Goal: Task Accomplishment & Management: Manage account settings

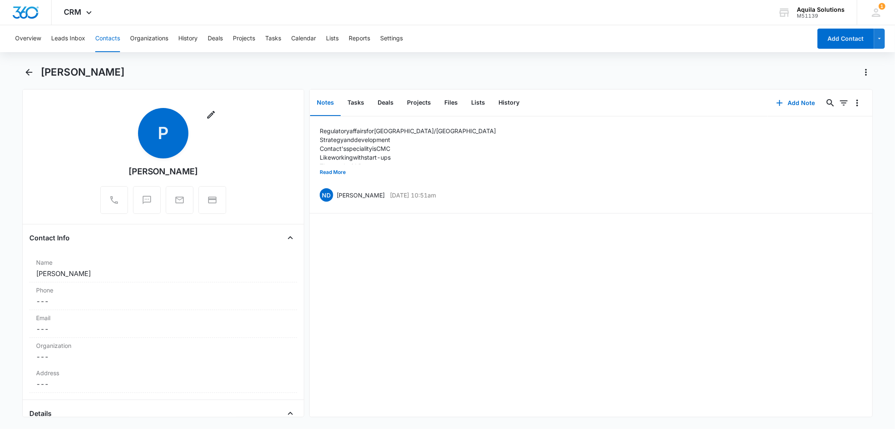
click at [78, 7] on div "CRM Apps Reputation Websites Forms CRM Email Social Payments POS Content Ads In…" at bounding box center [79, 12] width 55 height 25
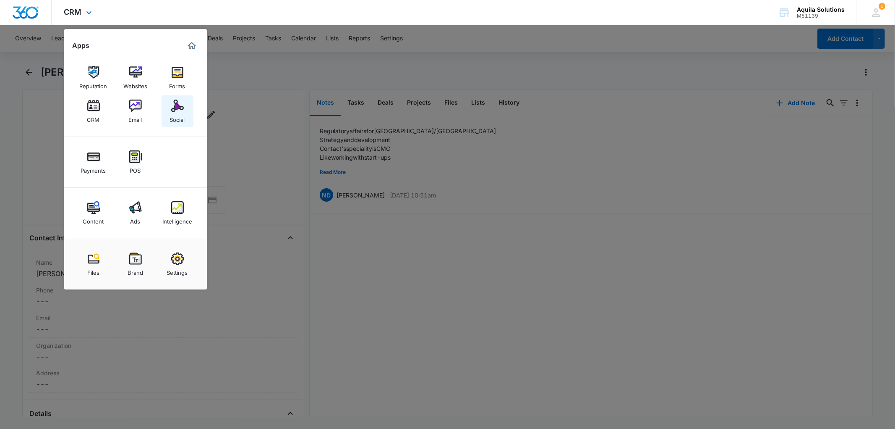
click at [168, 113] on link "Social" at bounding box center [178, 111] width 32 height 32
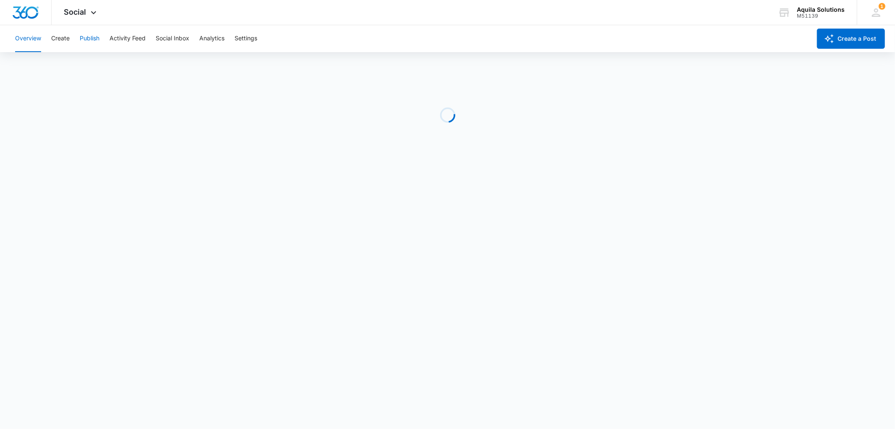
click at [95, 35] on button "Publish" at bounding box center [90, 38] width 20 height 27
click at [28, 66] on button "Calendar" at bounding box center [27, 64] width 25 height 24
click at [22, 38] on button "Overview" at bounding box center [28, 38] width 26 height 27
click at [120, 39] on button "Activity Feed" at bounding box center [128, 38] width 36 height 27
click at [132, 64] on button "Mentions" at bounding box center [130, 64] width 25 height 24
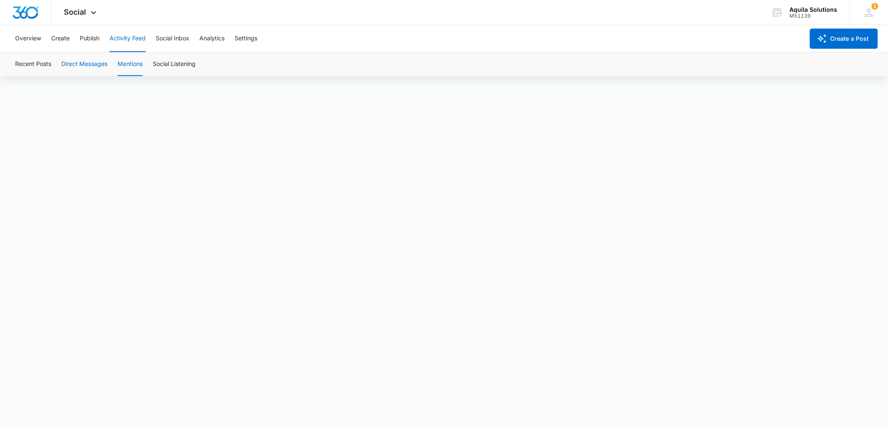
click at [80, 70] on button "Direct Messages" at bounding box center [84, 64] width 46 height 24
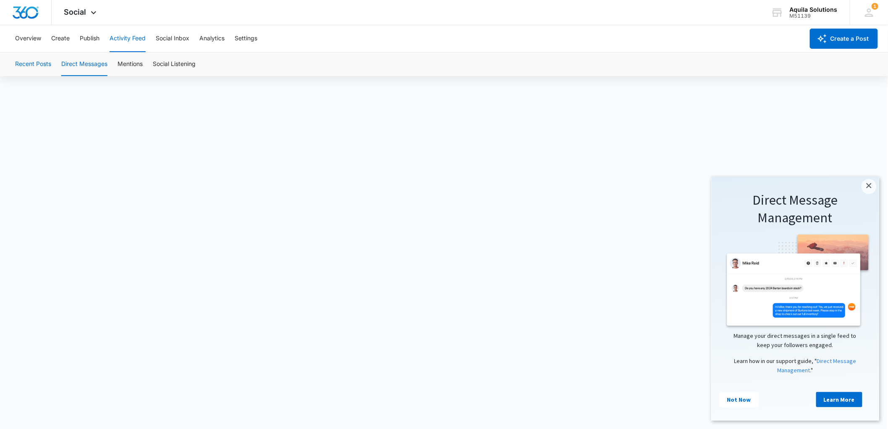
click at [41, 69] on button "Recent Posts" at bounding box center [33, 64] width 36 height 24
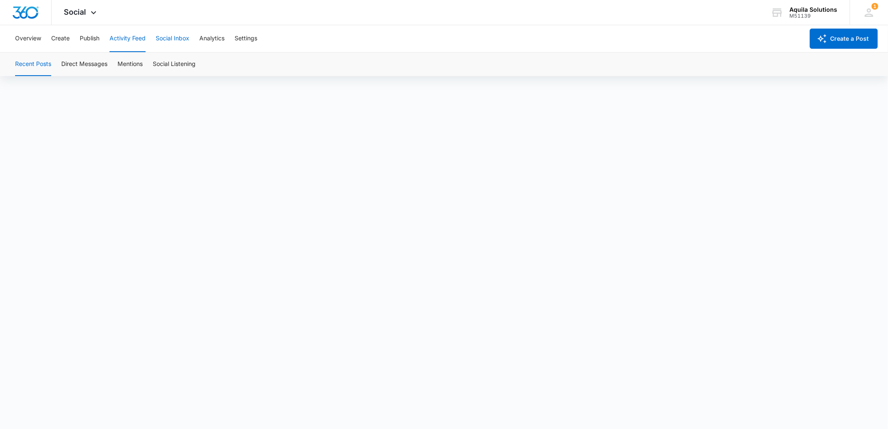
click at [182, 42] on button "Social Inbox" at bounding box center [173, 38] width 34 height 27
click at [28, 13] on img "Dashboard" at bounding box center [25, 12] width 27 height 13
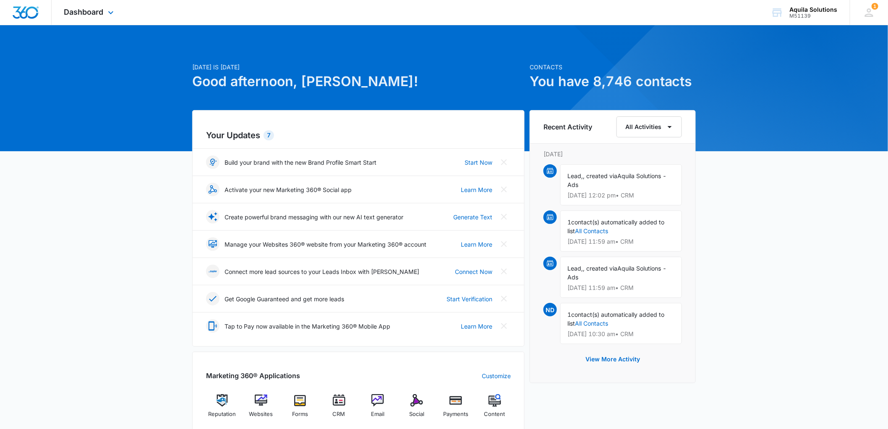
click at [83, 7] on div "Dashboard Apps Reputation Websites Forms CRM Email Social Payments POS Content …" at bounding box center [90, 12] width 77 height 25
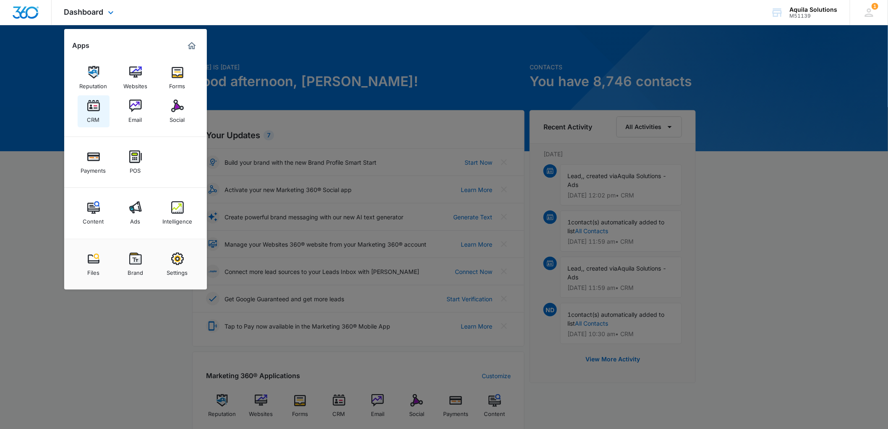
click at [91, 115] on div "CRM" at bounding box center [93, 117] width 13 height 11
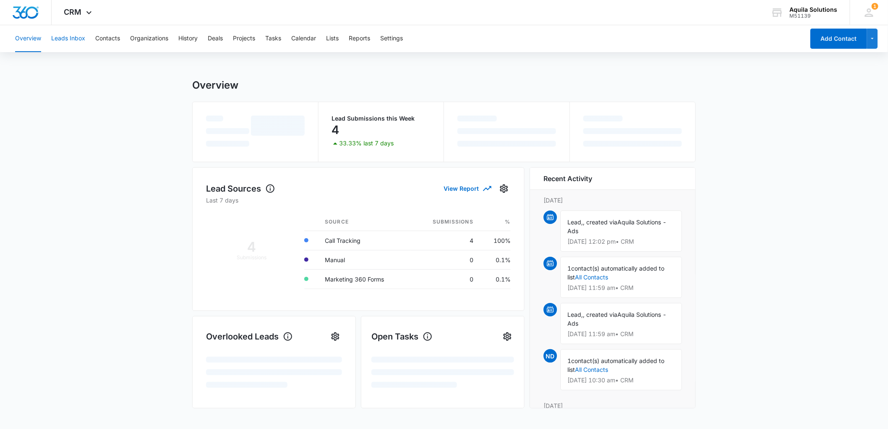
click at [73, 37] on button "Leads Inbox" at bounding box center [68, 38] width 34 height 27
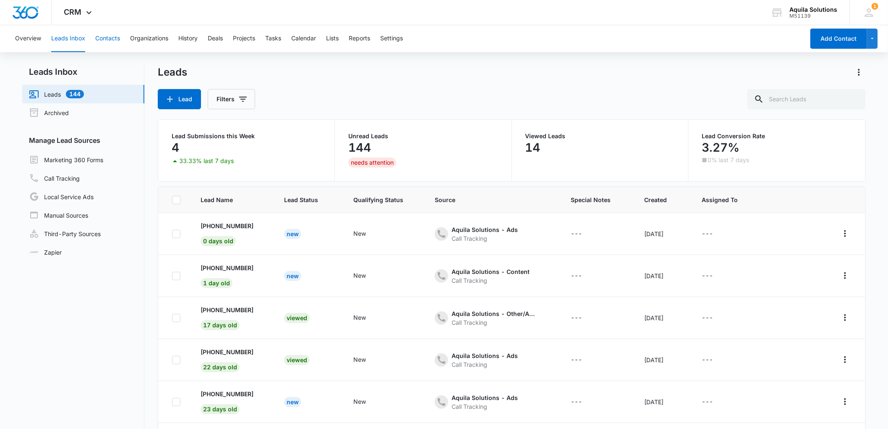
click at [112, 37] on button "Contacts" at bounding box center [107, 38] width 25 height 27
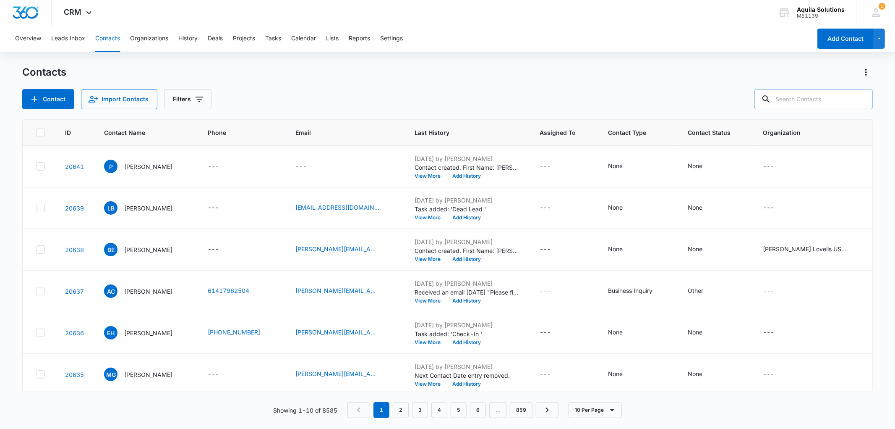
click at [793, 99] on input "text" at bounding box center [814, 99] width 118 height 20
type input "darshan"
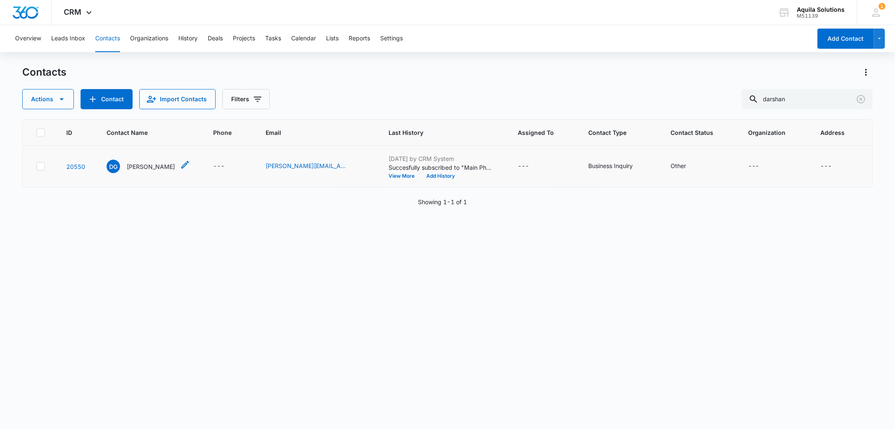
click at [142, 167] on p "[PERSON_NAME]" at bounding box center [151, 166] width 48 height 9
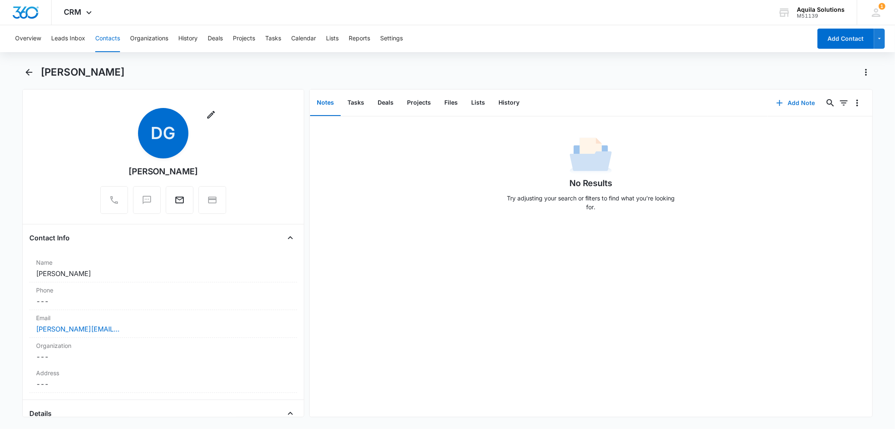
click at [777, 99] on icon "button" at bounding box center [780, 103] width 10 height 10
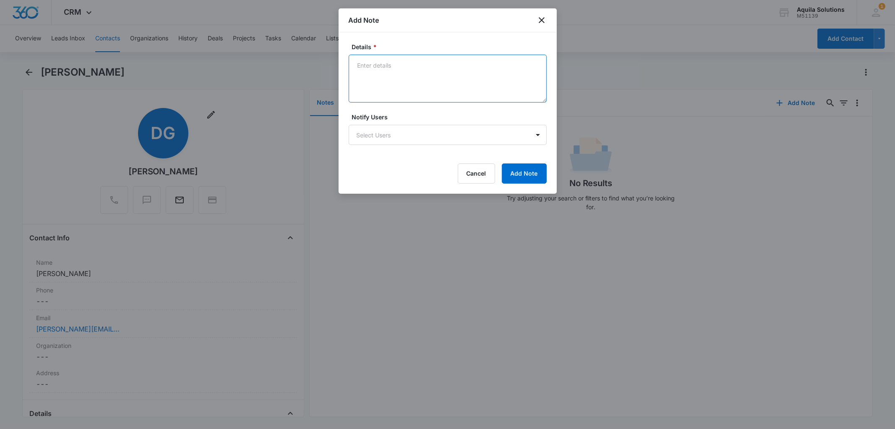
click at [383, 67] on textarea "Details *" at bounding box center [448, 79] width 198 height 48
click at [429, 31] on div "Add Note" at bounding box center [448, 20] width 218 height 24
click at [429, 69] on textarea "Submitted a form" at bounding box center [448, 79] width 198 height 48
paste textarea "[DATE]"
click at [416, 81] on textarea "Submitted a form 6/6/2025 Sent an initial outreach" at bounding box center [448, 79] width 198 height 48
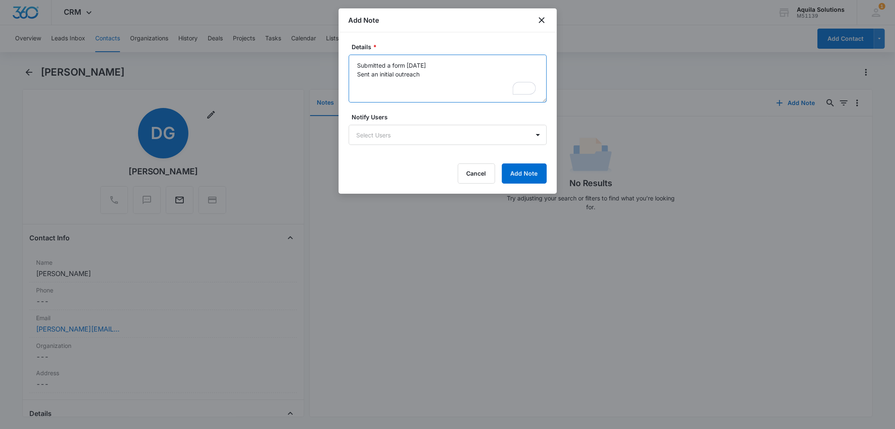
click at [431, 78] on textarea "Submitted a form 6/6/2025 Sent an initial outreach" at bounding box center [448, 79] width 198 height 48
click at [389, 86] on textarea "Submitted a form 6/6/2025 Sent an initial outreach 6/6 Sent follow ups on the f…" at bounding box center [448, 79] width 198 height 48
drag, startPoint x: 399, startPoint y: 91, endPoint x: 413, endPoint y: 89, distance: 14.4
click at [399, 91] on textarea "Submitted a form 6/6/2025 Sent an initial outreach 6/6 Sent follow-ups on the f…" at bounding box center [448, 79] width 198 height 48
click at [468, 84] on textarea "Submitted a form 6/6/2025 Sent an initial outreach 6/6 Sent follow-ups on the f…" at bounding box center [448, 79] width 198 height 48
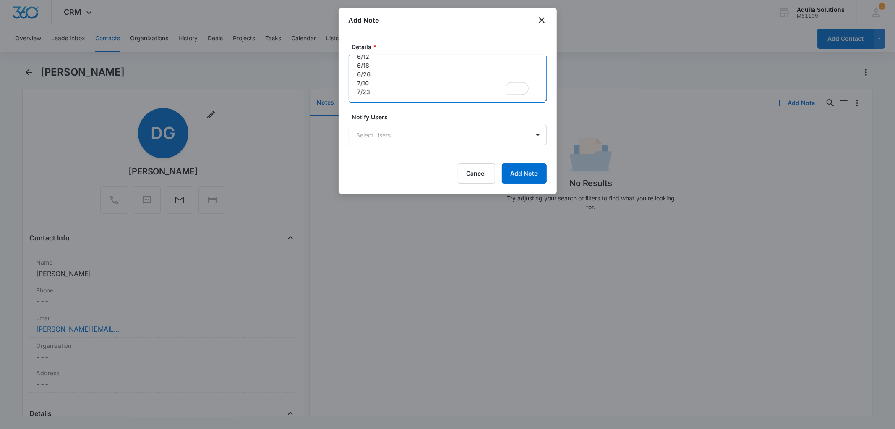
scroll to position [45, 0]
click at [378, 91] on textarea "Submitted a form 6/6/2025 Sent an initial outreach 6/6 Sent follow-ups on the f…" at bounding box center [448, 79] width 198 height 48
click at [374, 90] on textarea "Submitted a form 6/6/2025 Sent an initial outreach 6/6 Sent follow-ups on the f…" at bounding box center [448, 79] width 198 height 48
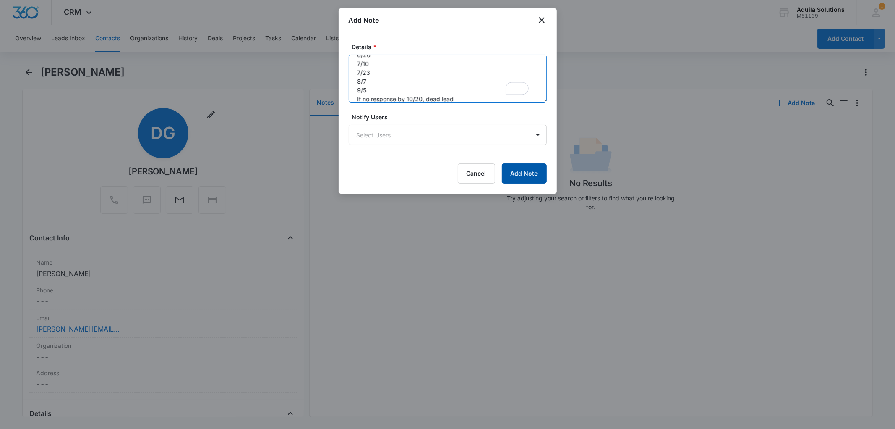
type textarea "Submitted a form 6/6/2025 Sent an initial outreach 6/6 Sent follow-ups on the f…"
click at [530, 175] on button "Add Note" at bounding box center [524, 173] width 45 height 20
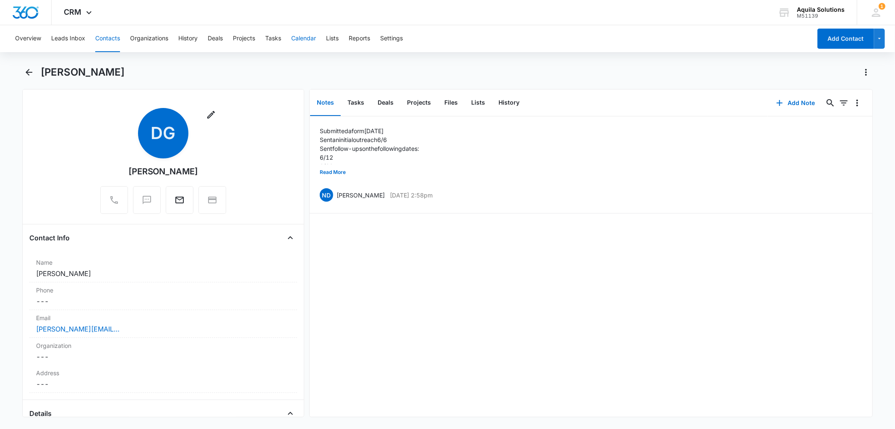
click at [308, 36] on button "Calendar" at bounding box center [303, 38] width 25 height 27
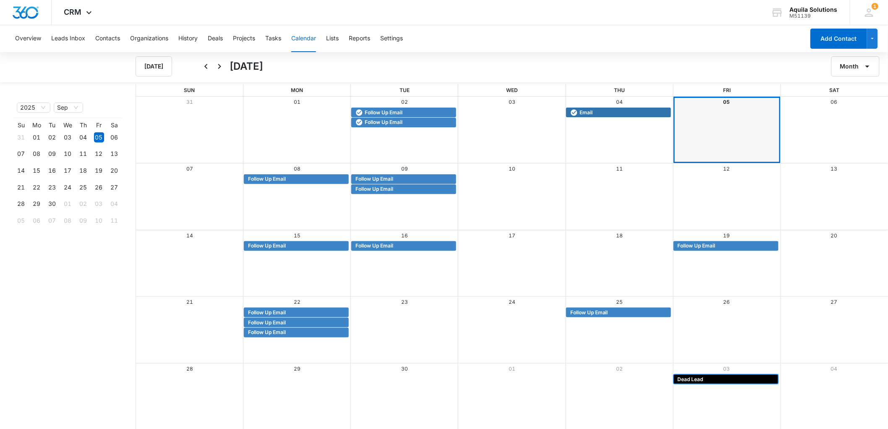
click at [693, 378] on span "Dead Lead" at bounding box center [691, 379] width 26 height 8
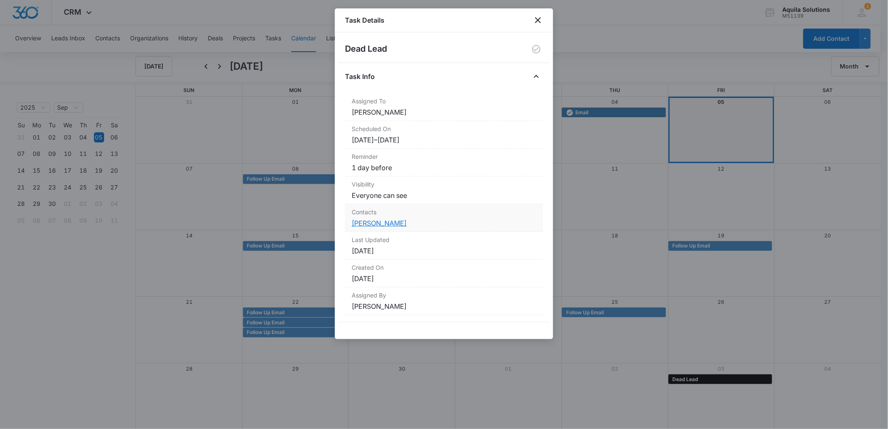
click at [366, 225] on link "Hala Kaaki" at bounding box center [379, 223] width 55 height 8
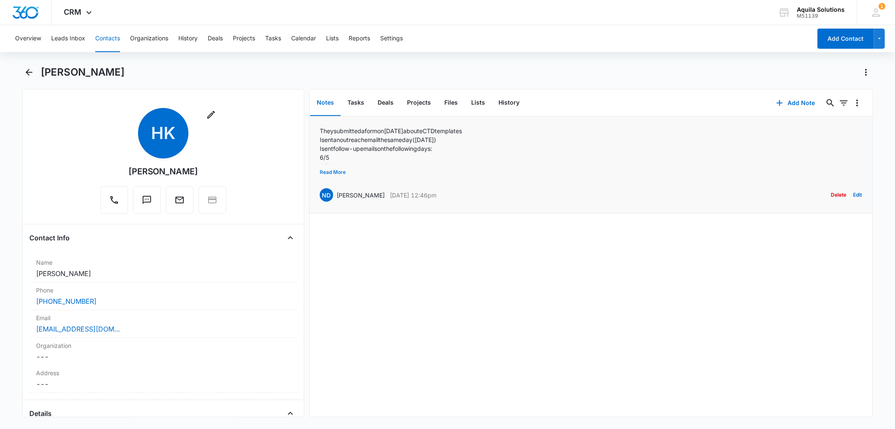
click at [327, 170] on button "Read More" at bounding box center [333, 172] width 26 height 16
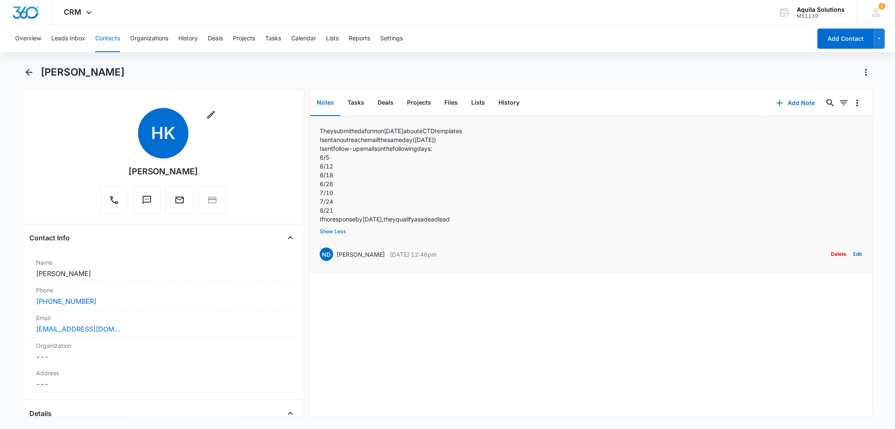
click at [333, 231] on button "Show Less" at bounding box center [333, 231] width 26 height 16
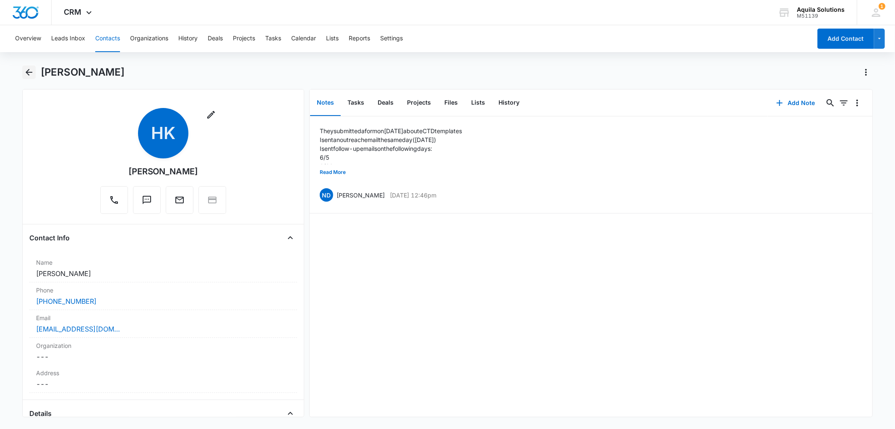
click at [32, 75] on icon "Back" at bounding box center [29, 72] width 10 height 10
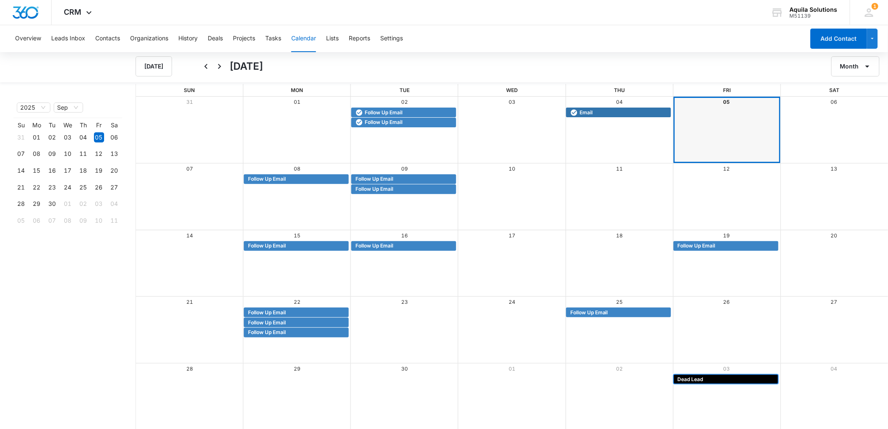
click at [695, 375] on span "Dead Lead" at bounding box center [691, 379] width 26 height 8
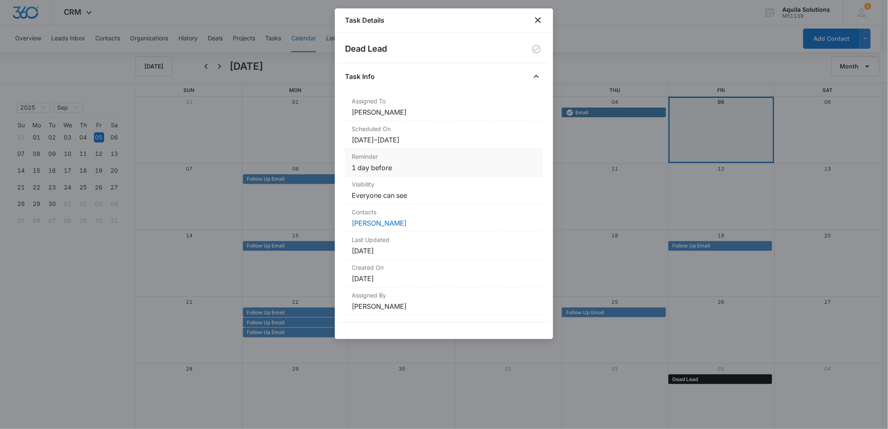
scroll to position [1, 0]
click at [538, 17] on icon "close" at bounding box center [538, 20] width 10 height 10
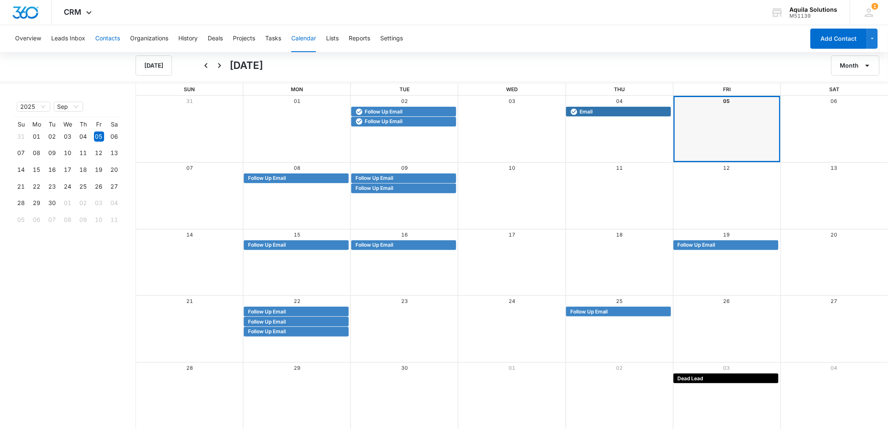
click at [112, 42] on button "Contacts" at bounding box center [107, 38] width 25 height 27
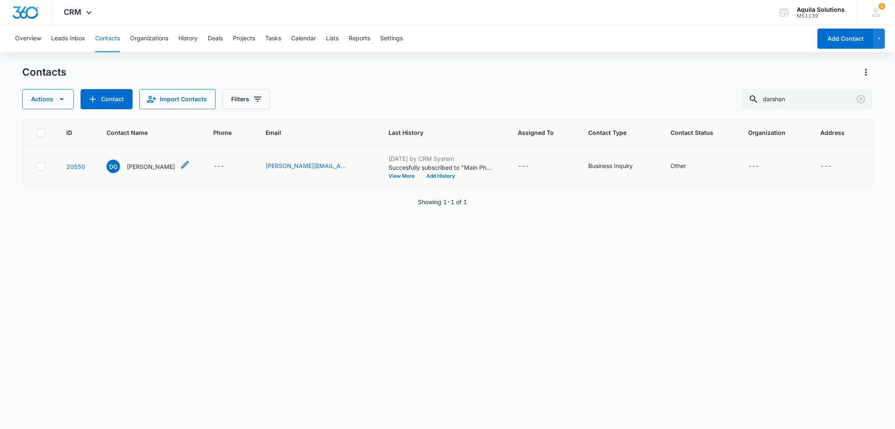
click at [150, 165] on p "[PERSON_NAME]" at bounding box center [151, 166] width 48 height 9
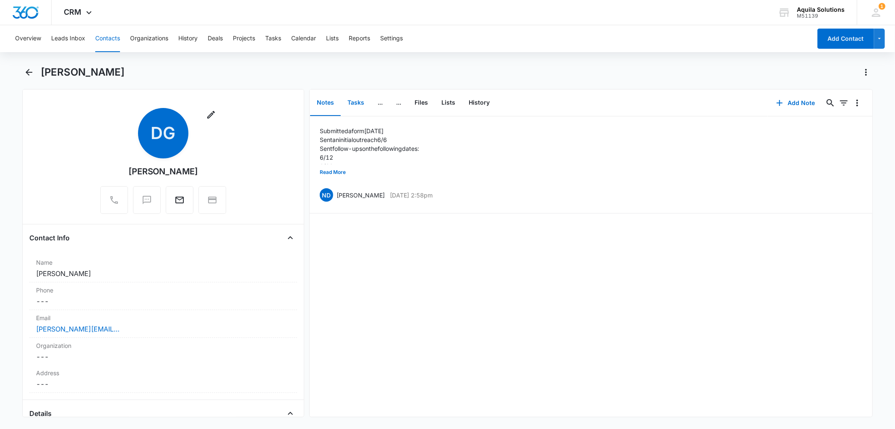
click at [360, 104] on button "Tasks" at bounding box center [356, 103] width 30 height 26
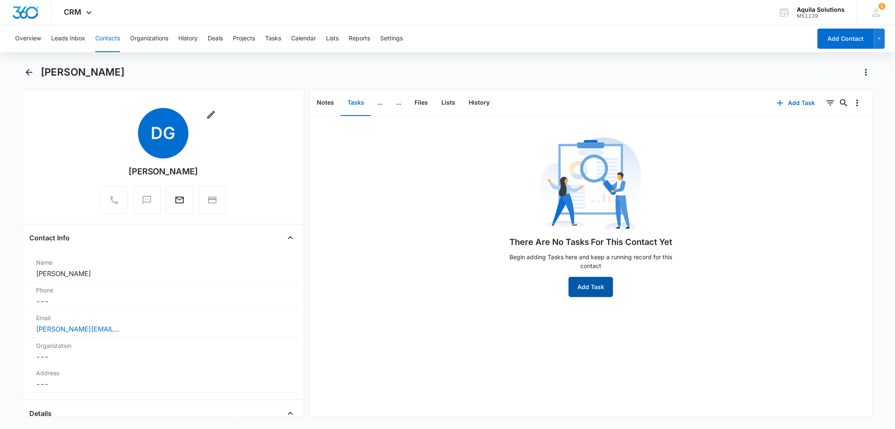
click at [592, 286] on button "Add Task" at bounding box center [591, 287] width 44 height 20
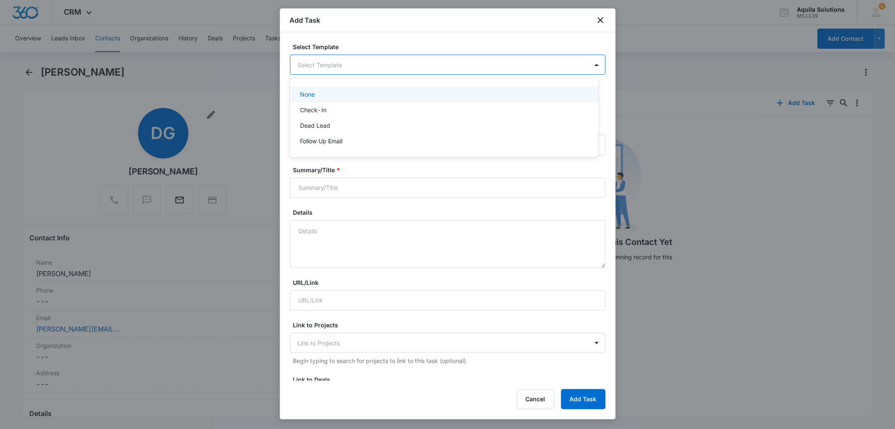
click at [391, 65] on body "CRM Apps Reputation Websites Forms CRM Email Social Payments POS Content Ads In…" at bounding box center [447, 214] width 895 height 429
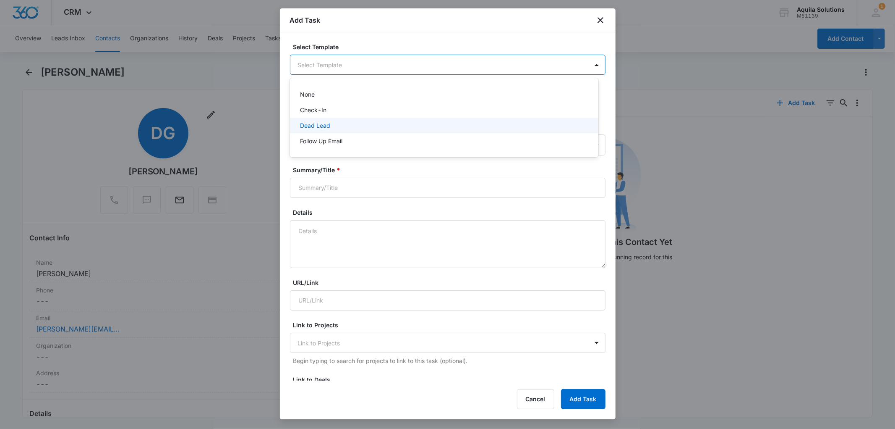
click at [349, 124] on div "Dead Lead" at bounding box center [443, 125] width 287 height 9
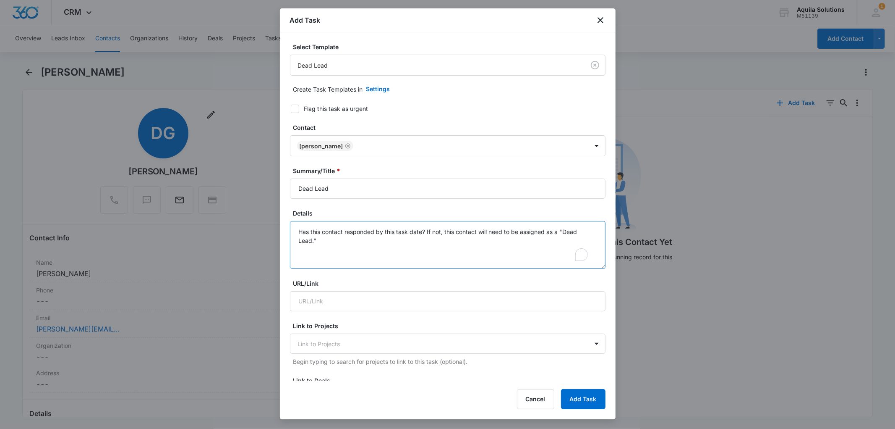
drag, startPoint x: 445, startPoint y: 230, endPoint x: 458, endPoint y: 241, distance: 16.7
click at [458, 241] on textarea "Has this contact responded by this task date? If not, this contact will need to…" at bounding box center [448, 245] width 316 height 48
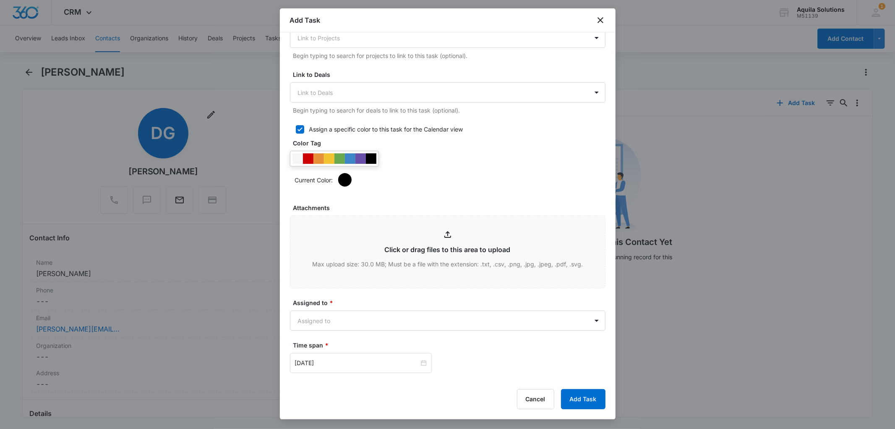
scroll to position [418, 0]
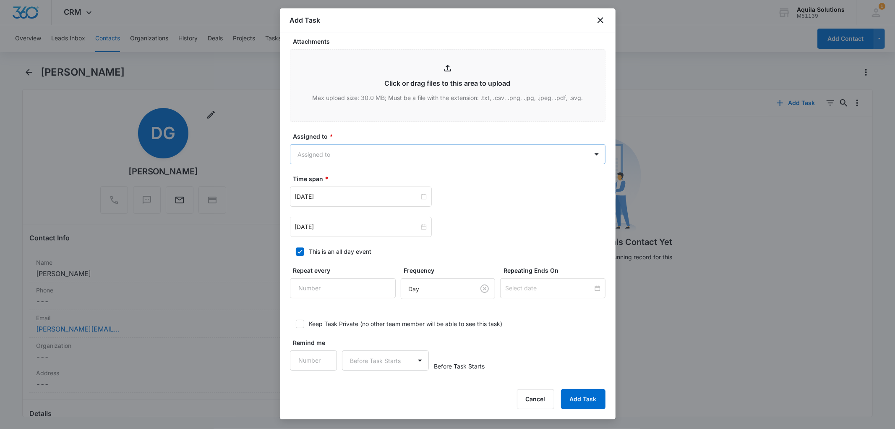
click at [328, 153] on body "CRM Apps Reputation Websites Forms CRM Email Social Payments POS Content Ads In…" at bounding box center [447, 214] width 895 height 429
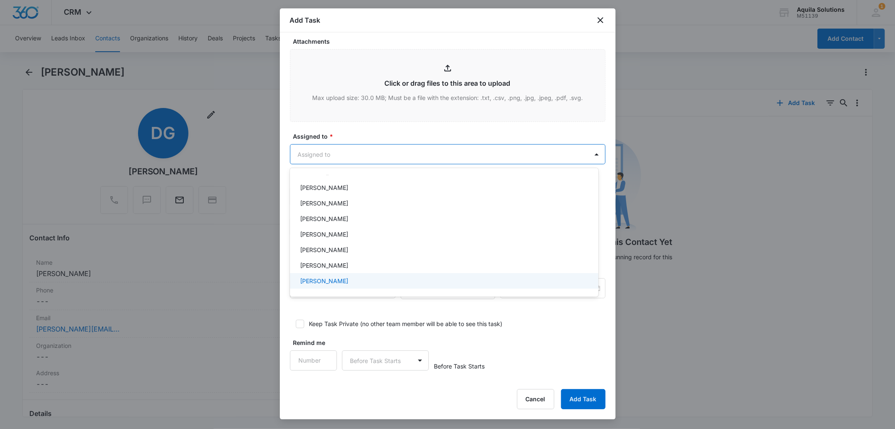
click at [331, 284] on p "[PERSON_NAME]" at bounding box center [324, 280] width 48 height 9
click at [350, 128] on div at bounding box center [447, 214] width 895 height 429
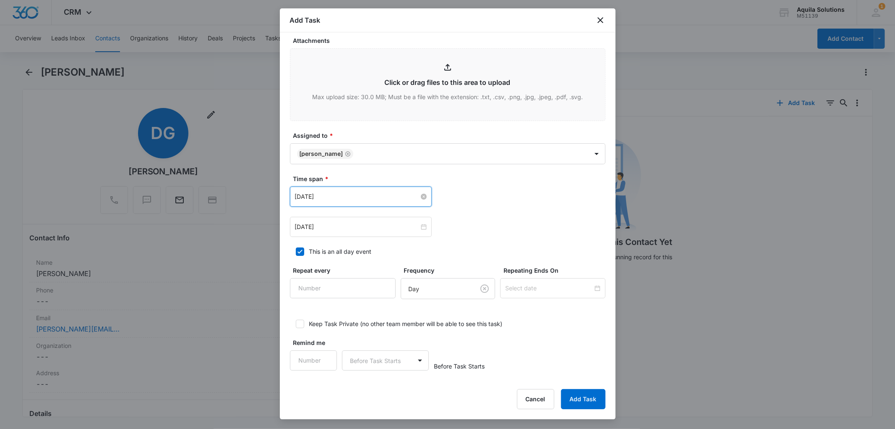
click at [342, 196] on input "Aug 21, 2025" at bounding box center [357, 196] width 124 height 9
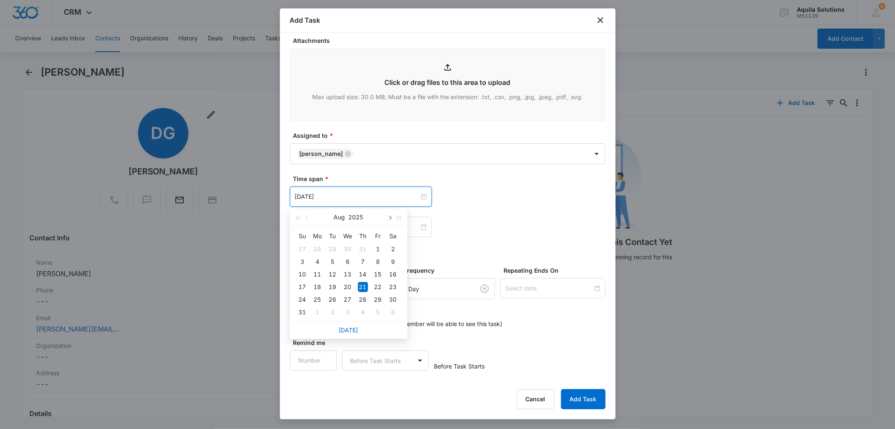
click at [389, 219] on span "button" at bounding box center [390, 218] width 4 height 4
click at [390, 218] on span "button" at bounding box center [390, 218] width 4 height 4
type input "Oct 20, 2025"
click at [318, 287] on div "20" at bounding box center [318, 287] width 10 height 10
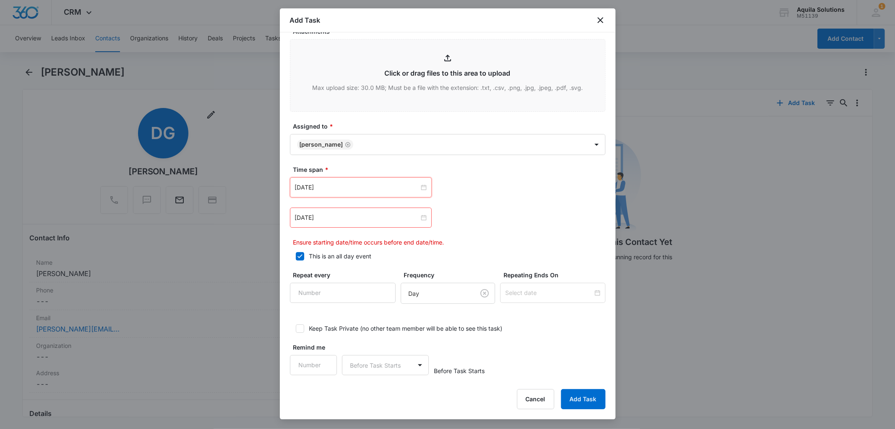
click at [332, 227] on div "Aug 21, 2025" at bounding box center [361, 217] width 142 height 20
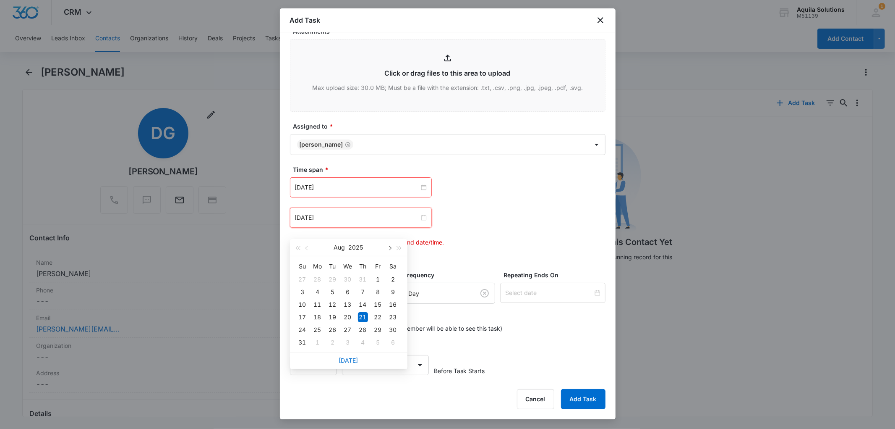
click at [389, 248] on span "button" at bounding box center [390, 248] width 4 height 4
type input "Oct 20, 2025"
click at [314, 317] on div "20" at bounding box center [318, 317] width 10 height 10
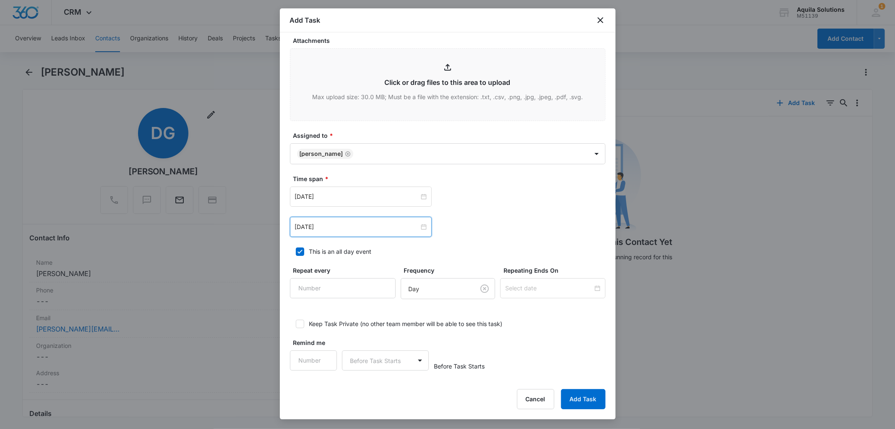
click at [463, 224] on div "Oct 20, 2025 Oct 2025 Su Mo Tu We Th Fr Sa 28 29 30 1 2 3 4 5 6 7 8 9 10 11 12 …" at bounding box center [448, 227] width 316 height 20
type input "1"
click at [322, 363] on input "1" at bounding box center [313, 360] width 47 height 20
click at [419, 363] on body "CRM Apps Reputation Websites Forms CRM Email Social Payments POS Content Ads In…" at bounding box center [447, 214] width 895 height 429
click at [369, 388] on div "Days" at bounding box center [383, 390] width 65 height 9
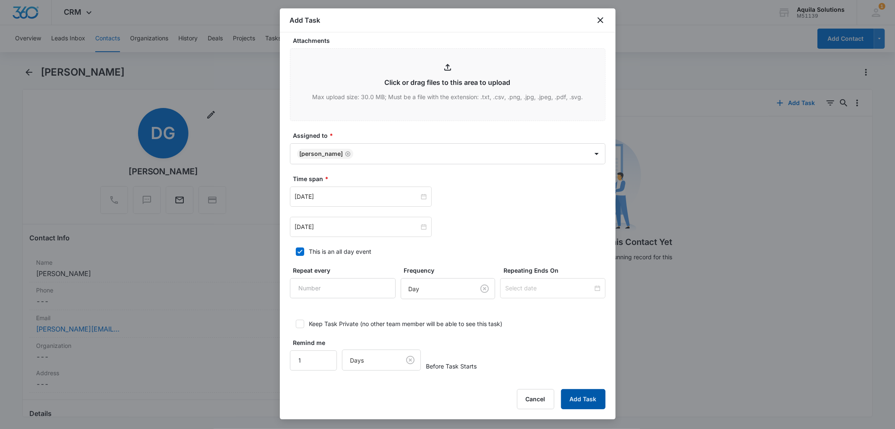
click at [585, 398] on button "Add Task" at bounding box center [583, 399] width 44 height 20
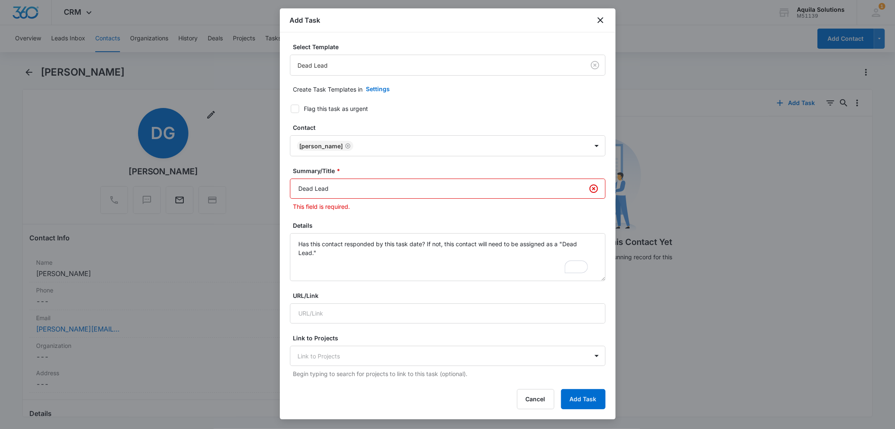
click at [397, 188] on input "Dead Lead" at bounding box center [448, 188] width 316 height 20
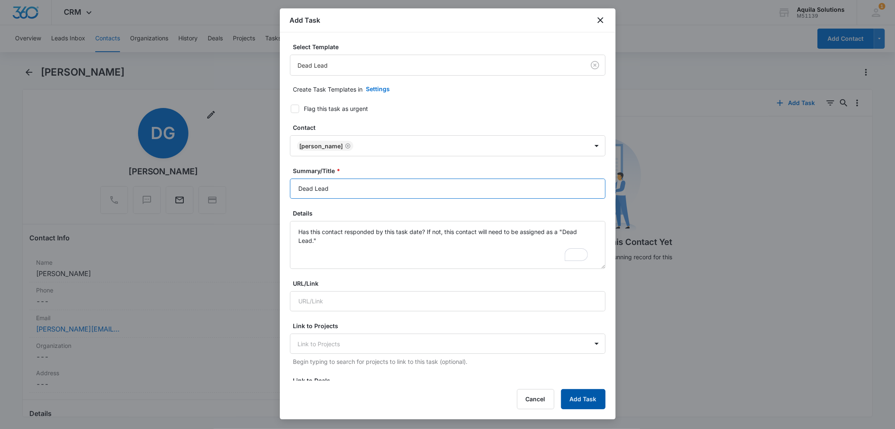
type input "Dead Lead"
click at [590, 400] on button "Add Task" at bounding box center [583, 399] width 44 height 20
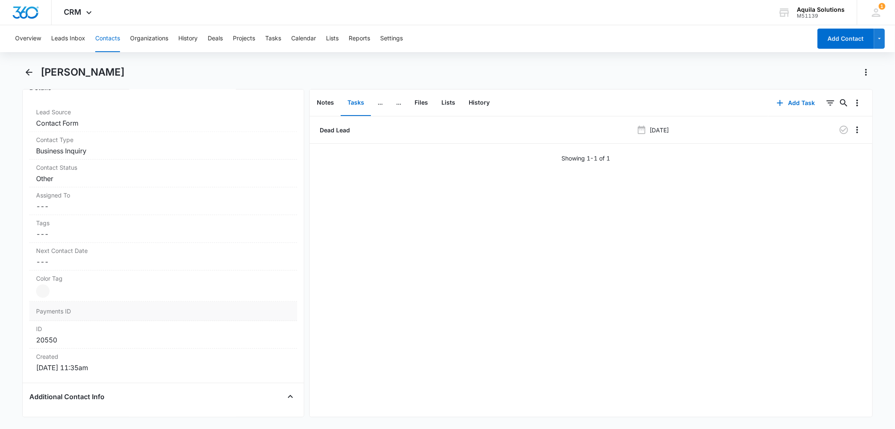
scroll to position [326, 0]
click at [50, 263] on dd "Cancel Save Changes ---" at bounding box center [163, 261] width 254 height 10
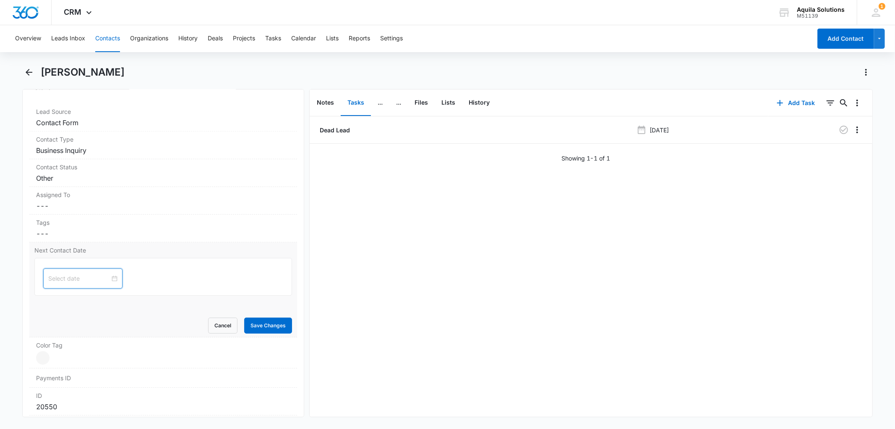
click at [66, 278] on input at bounding box center [79, 278] width 62 height 9
click at [139, 300] on button "button" at bounding box center [143, 298] width 9 height 17
type input "Oct 20, 2025"
click at [70, 369] on div "20" at bounding box center [71, 368] width 10 height 10
click at [254, 322] on button "Save Changes" at bounding box center [268, 325] width 48 height 16
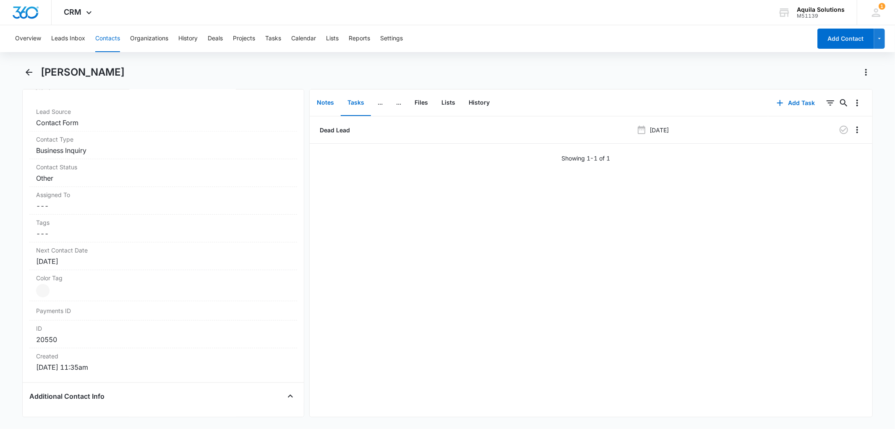
click at [329, 102] on button "Notes" at bounding box center [325, 103] width 31 height 26
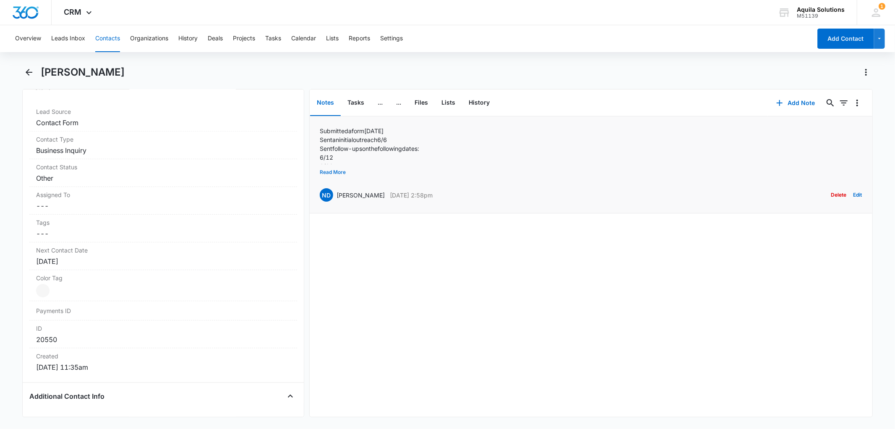
click at [333, 171] on button "Read More" at bounding box center [333, 172] width 26 height 16
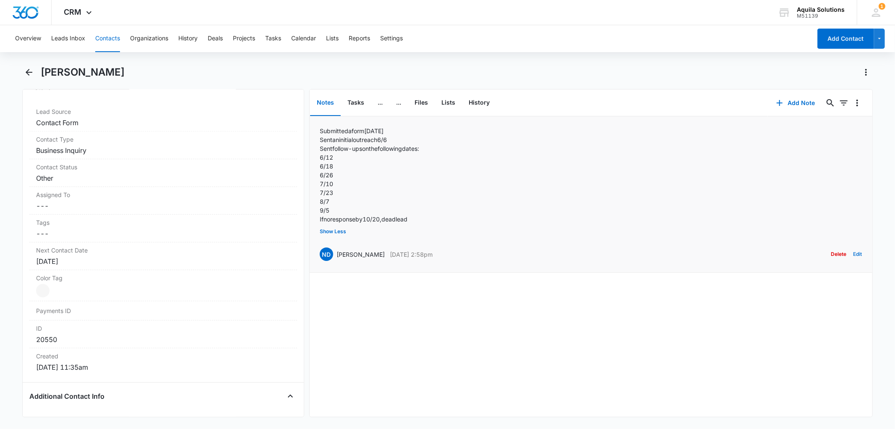
click at [854, 253] on button "Edit" at bounding box center [858, 254] width 9 height 16
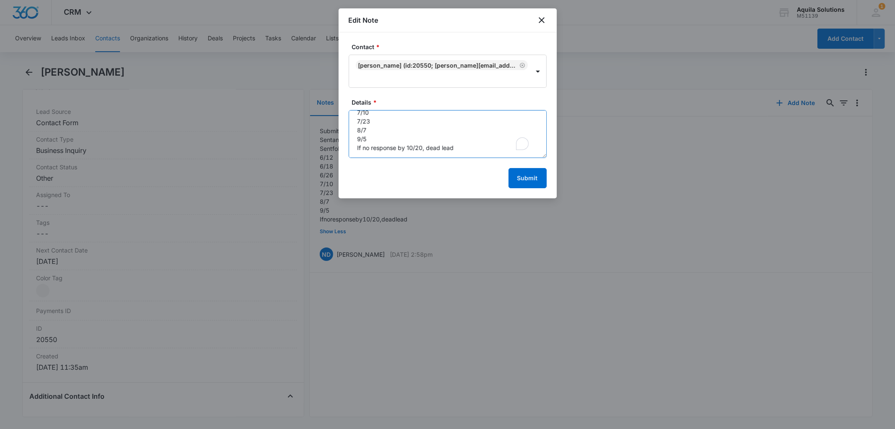
scroll to position [61, 0]
drag, startPoint x: 426, startPoint y: 147, endPoint x: 458, endPoint y: 149, distance: 32.0
click at [458, 149] on textarea "Submitted a form 6/6/2025 Sent an initial outreach 6/6 Sent follow-ups on the f…" at bounding box center [448, 134] width 198 height 48
paste textarea "this contact will need to be assigned as a "Dead Lead.""
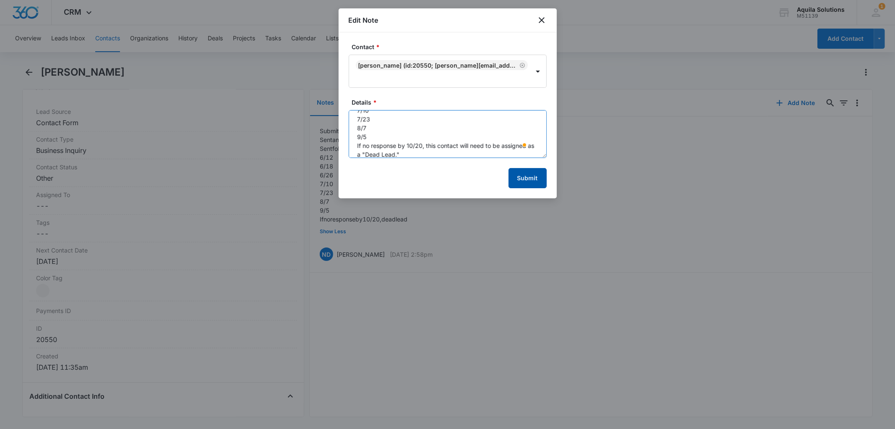
type textarea "Submitted a form 6/6/2025 Sent an initial outreach 6/6 Sent follow-ups on the f…"
click at [531, 175] on button "Submit" at bounding box center [528, 178] width 38 height 20
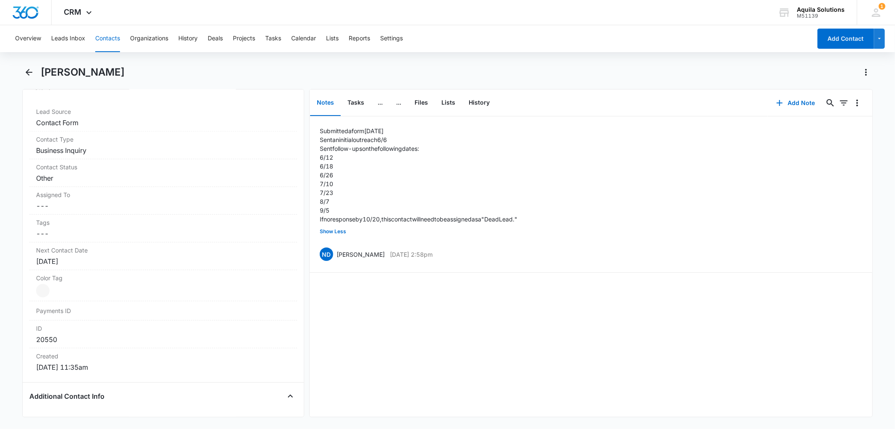
click at [342, 70] on div "[PERSON_NAME]" at bounding box center [457, 71] width 832 height 13
click at [28, 71] on icon "Back" at bounding box center [29, 72] width 10 height 10
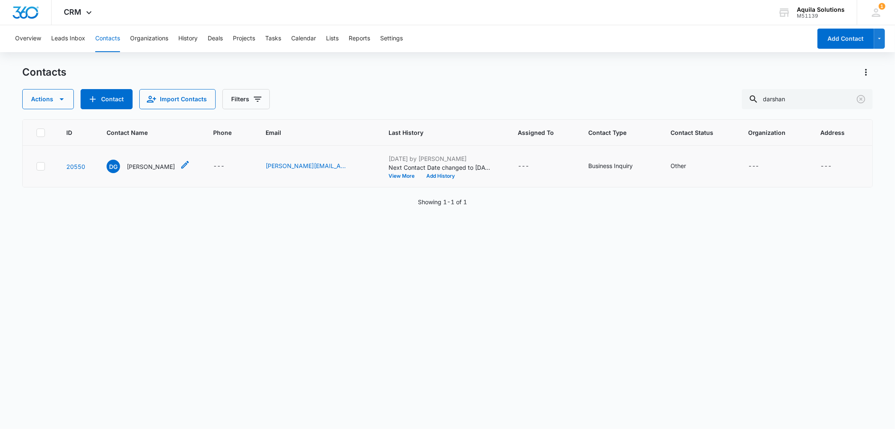
click at [136, 165] on p "[PERSON_NAME]" at bounding box center [151, 166] width 48 height 9
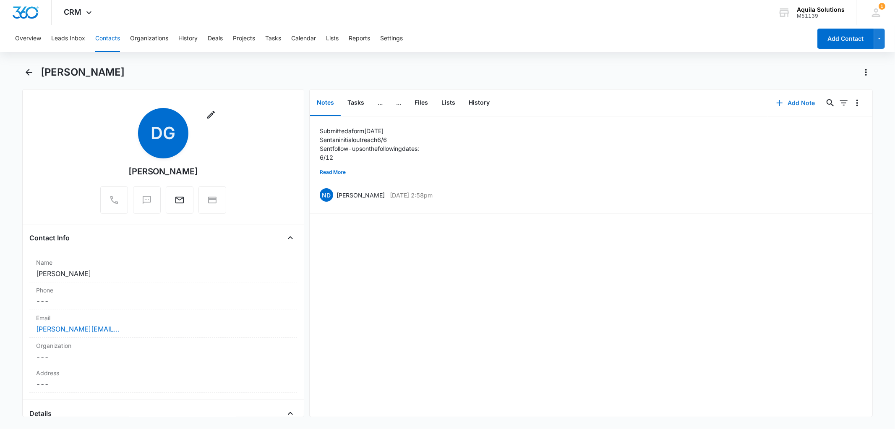
click at [775, 102] on icon "button" at bounding box center [780, 103] width 10 height 10
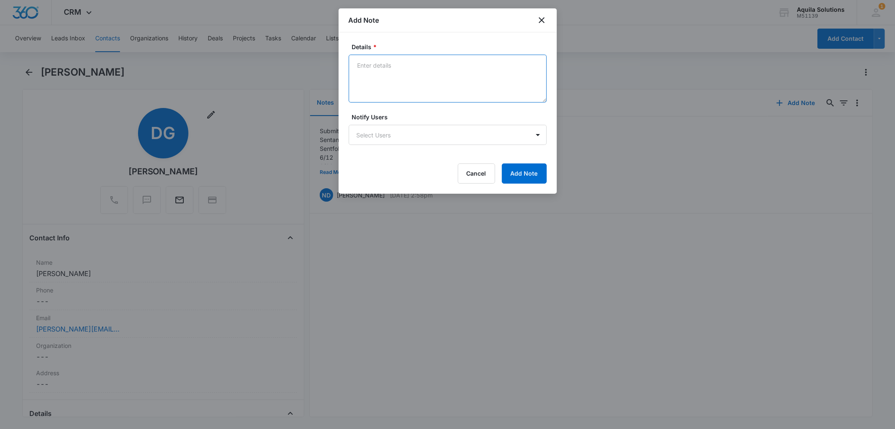
click at [393, 61] on textarea "Details *" at bounding box center [448, 79] width 198 height 48
paste textarea "This activity is currently on pause. I may reach out again when things change o…"
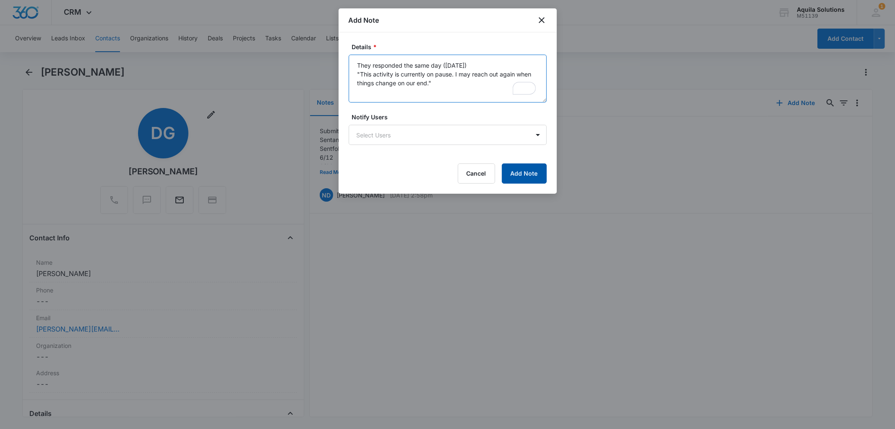
type textarea "They responded the same day (9/5/25) "This activity is currently on pause. I ma…"
click at [528, 174] on button "Add Note" at bounding box center [524, 173] width 45 height 20
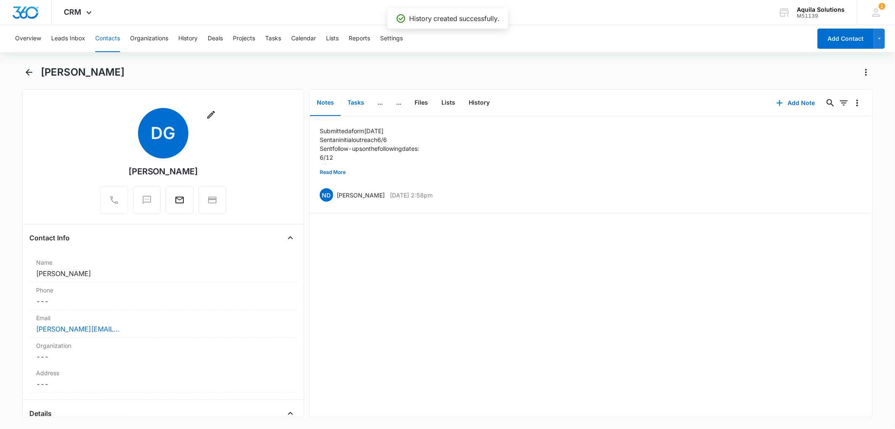
click at [358, 106] on button "Tasks" at bounding box center [356, 103] width 30 height 26
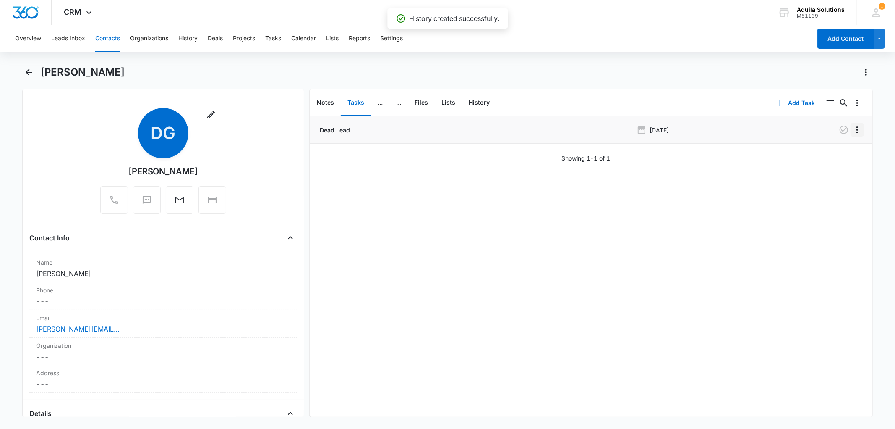
click at [852, 128] on icon "Overflow Menu" at bounding box center [857, 130] width 10 height 10
click at [839, 150] on button "Edit" at bounding box center [833, 153] width 48 height 13
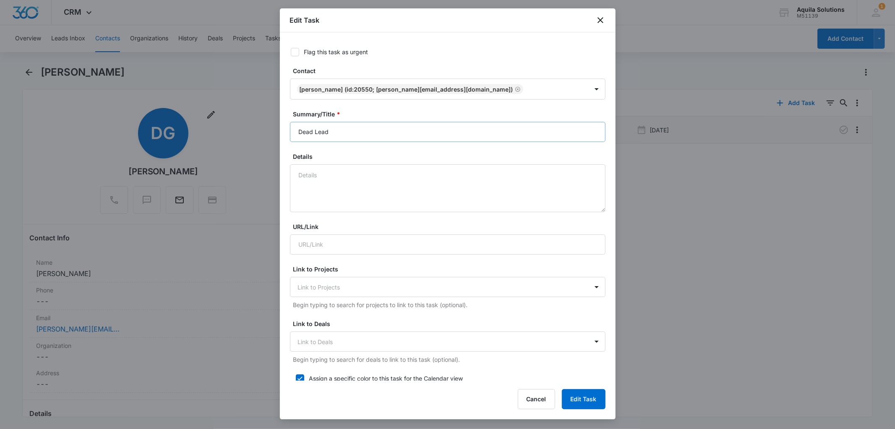
type input "Oct 20, 2025"
click at [535, 402] on button "Cancel" at bounding box center [536, 399] width 37 height 20
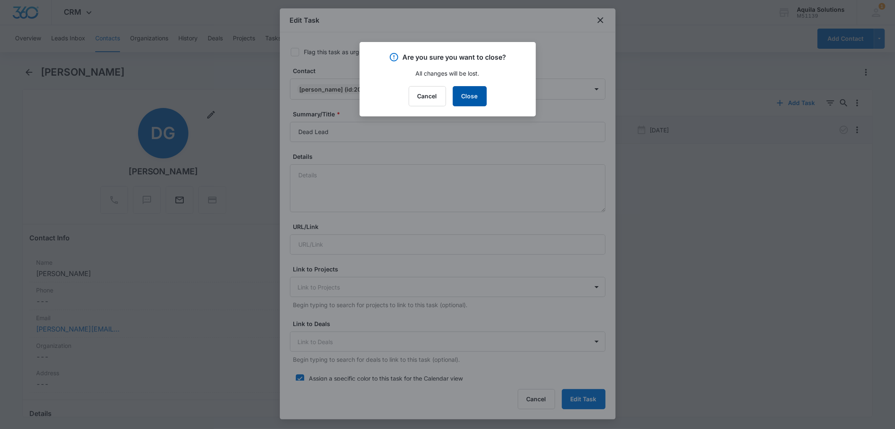
click at [467, 94] on button "Close" at bounding box center [470, 96] width 34 height 20
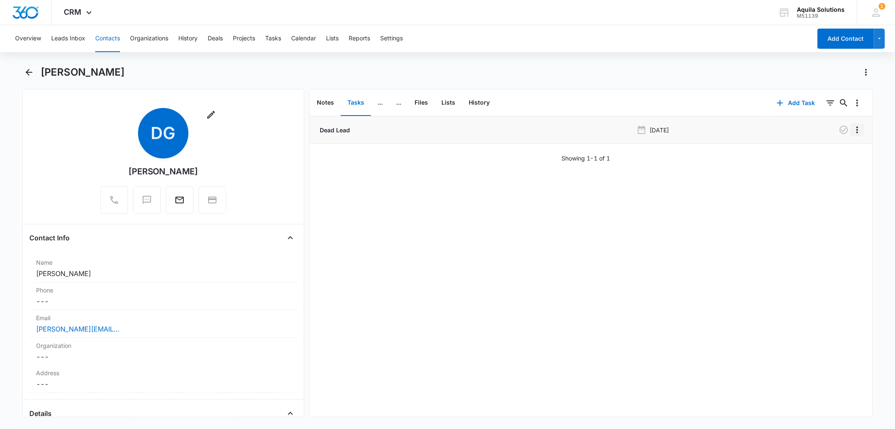
click at [852, 131] on icon "Overflow Menu" at bounding box center [857, 130] width 10 height 10
click at [826, 166] on div "Delete" at bounding box center [828, 166] width 18 height 6
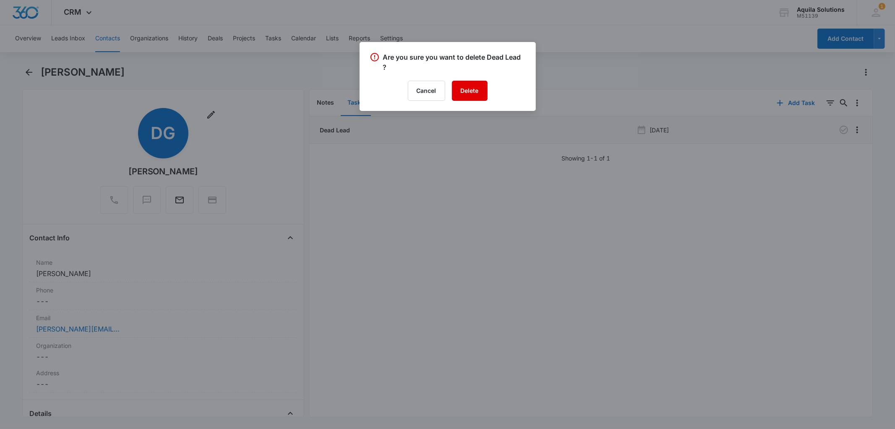
click at [471, 89] on button "Delete" at bounding box center [470, 91] width 36 height 20
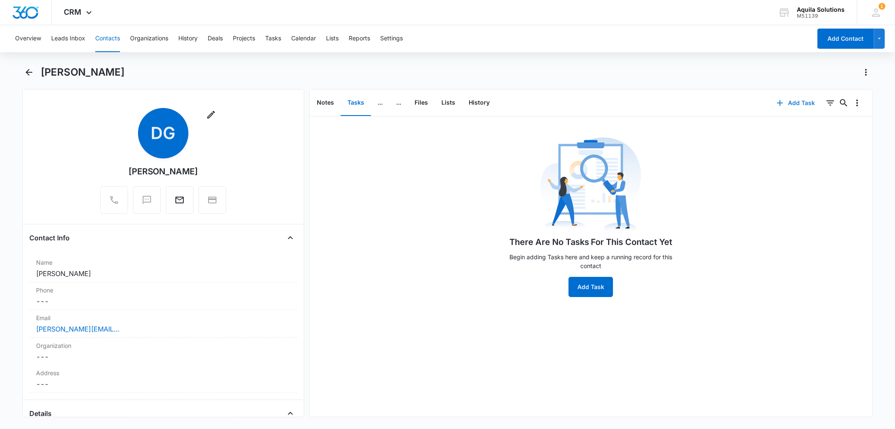
click at [783, 99] on button "Add Task" at bounding box center [796, 103] width 55 height 20
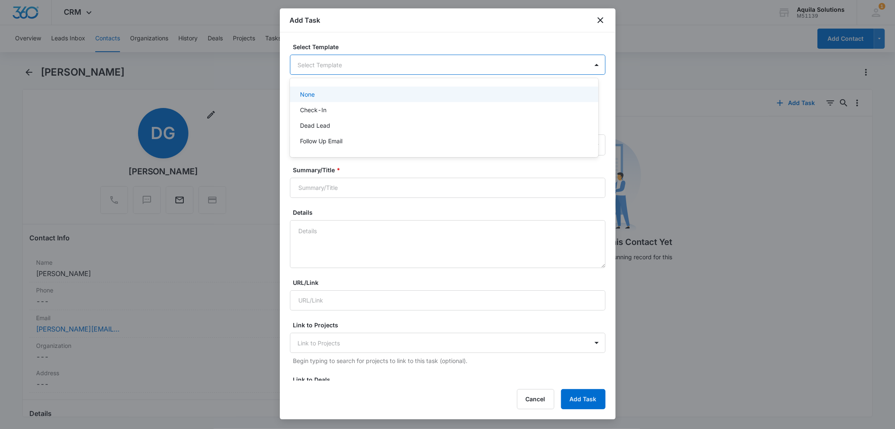
click at [363, 62] on body "CRM Apps Reputation Websites Forms CRM Email Social Payments POS Content Ads In…" at bounding box center [447, 214] width 895 height 429
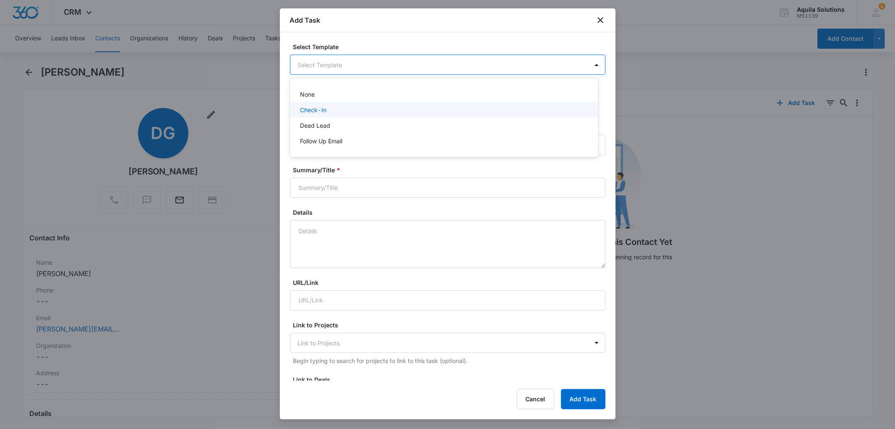
click at [338, 112] on div "Check-In" at bounding box center [443, 109] width 287 height 9
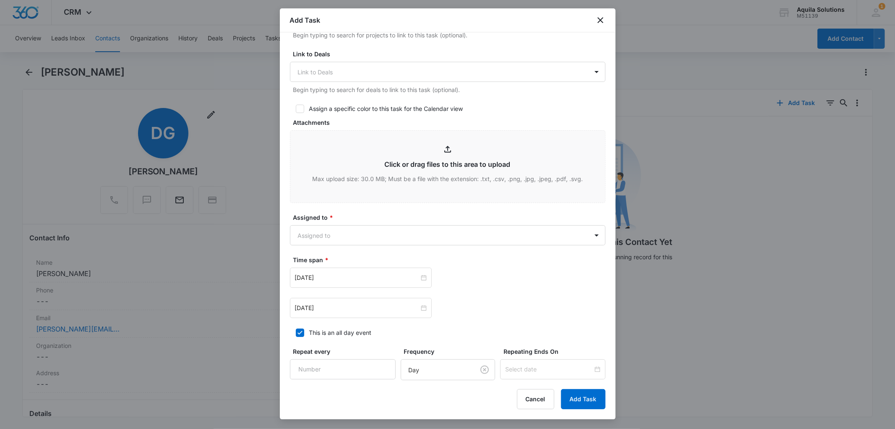
scroll to position [407, 0]
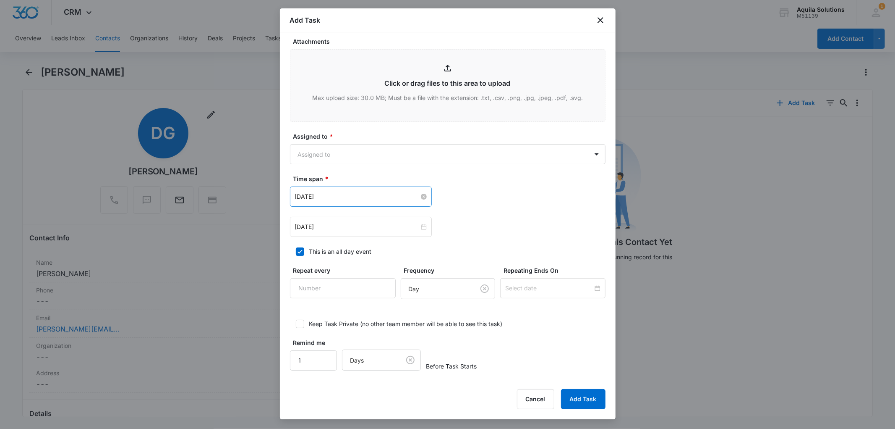
click at [387, 194] on input "Aug 28, 2025" at bounding box center [357, 196] width 124 height 9
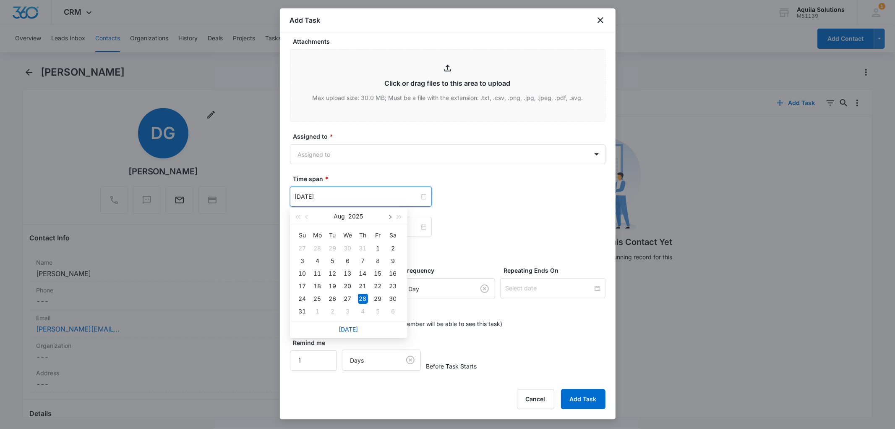
click at [390, 218] on button "button" at bounding box center [389, 216] width 9 height 17
click at [390, 217] on span "button" at bounding box center [390, 217] width 4 height 4
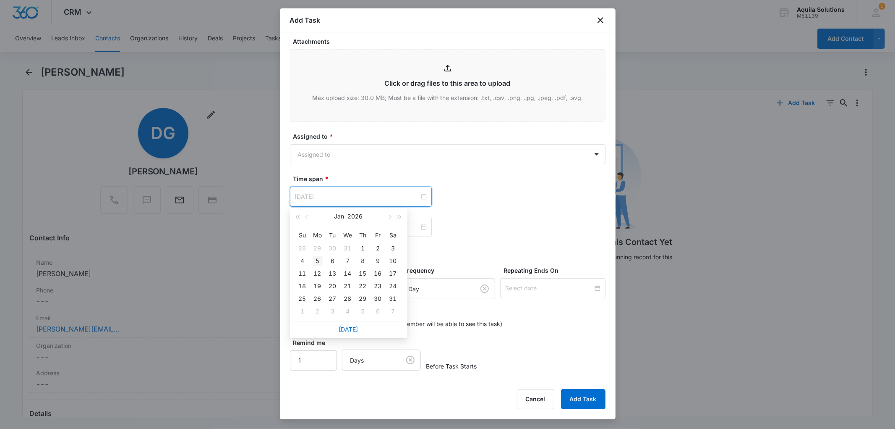
type input "[DATE]"
click at [317, 261] on div "5" at bounding box center [318, 261] width 10 height 10
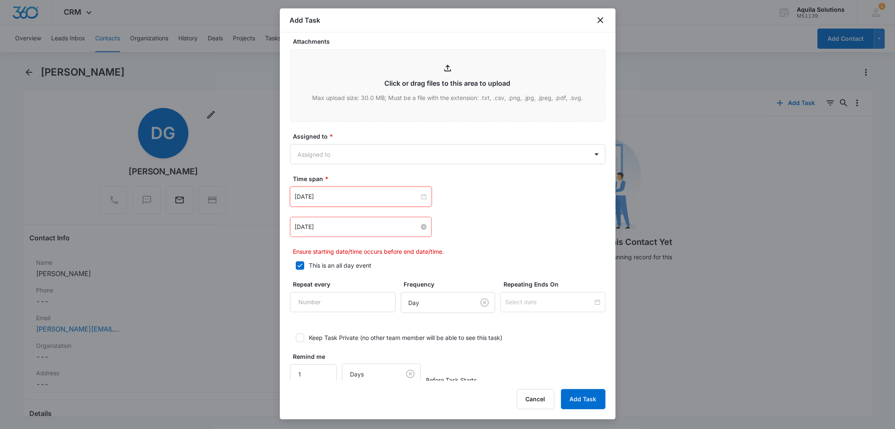
click at [357, 227] on input "Aug 28, 2025" at bounding box center [357, 226] width 124 height 9
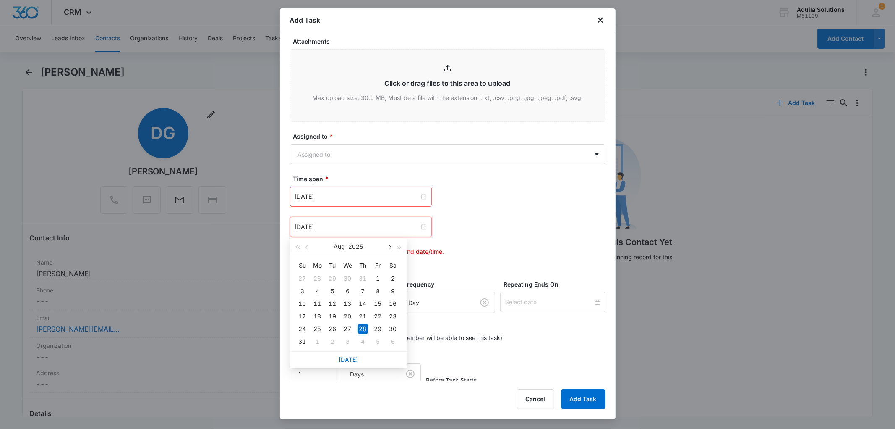
click at [390, 248] on span "button" at bounding box center [390, 247] width 4 height 4
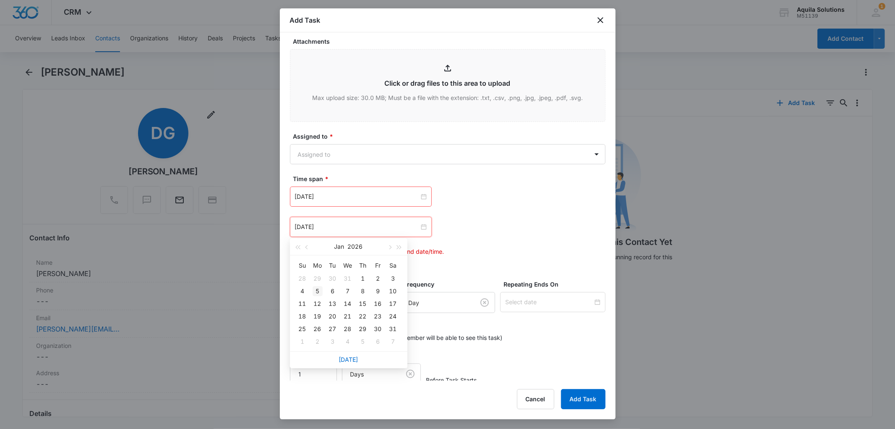
type input "[DATE]"
click at [317, 287] on div "5" at bounding box center [318, 291] width 10 height 10
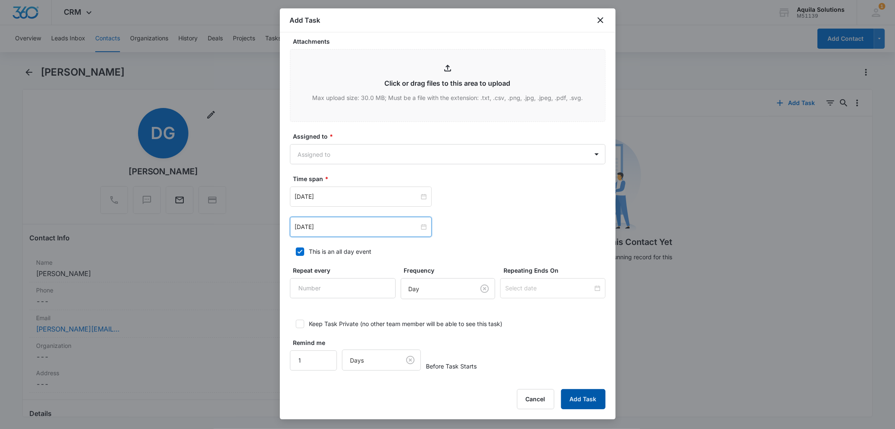
click at [577, 402] on button "Add Task" at bounding box center [583, 399] width 44 height 20
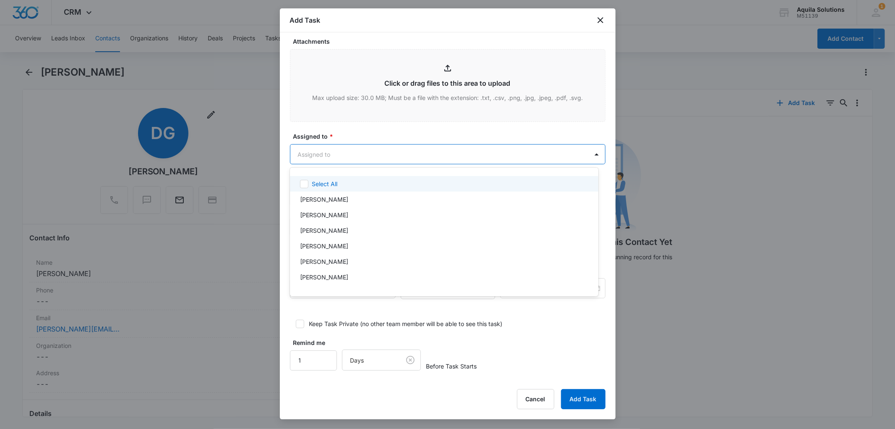
click at [344, 147] on body "CRM Apps Reputation Websites Forms CRM Email Social Payments POS Content Ads In…" at bounding box center [447, 214] width 895 height 429
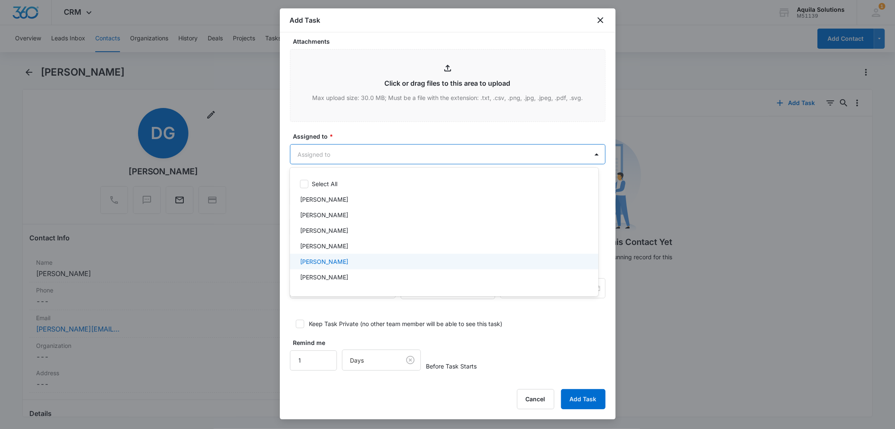
scroll to position [28, 0]
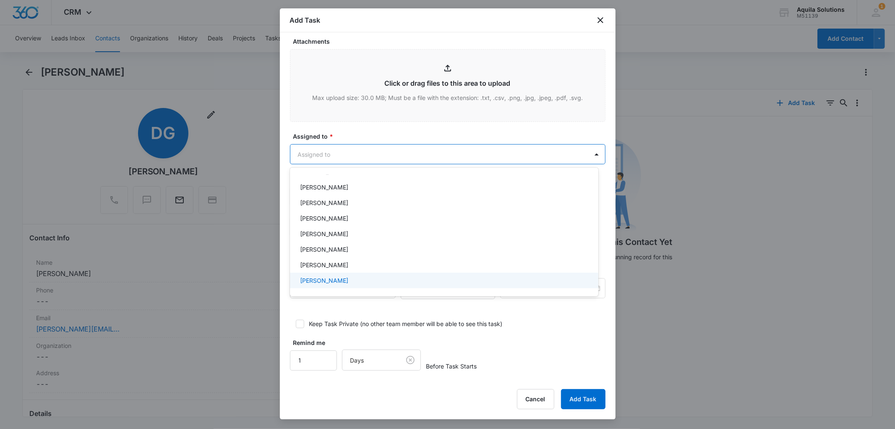
click at [363, 278] on div "[PERSON_NAME]" at bounding box center [443, 280] width 287 height 9
click at [593, 394] on div at bounding box center [447, 214] width 895 height 429
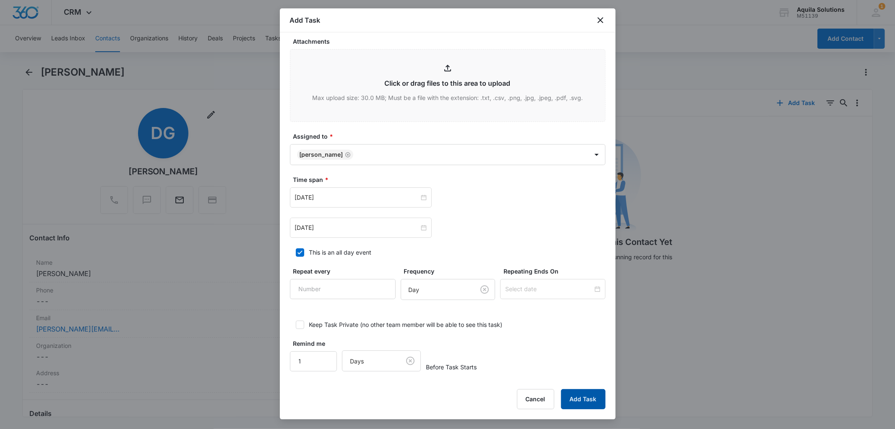
click at [588, 397] on button "Add Task" at bounding box center [583, 399] width 44 height 20
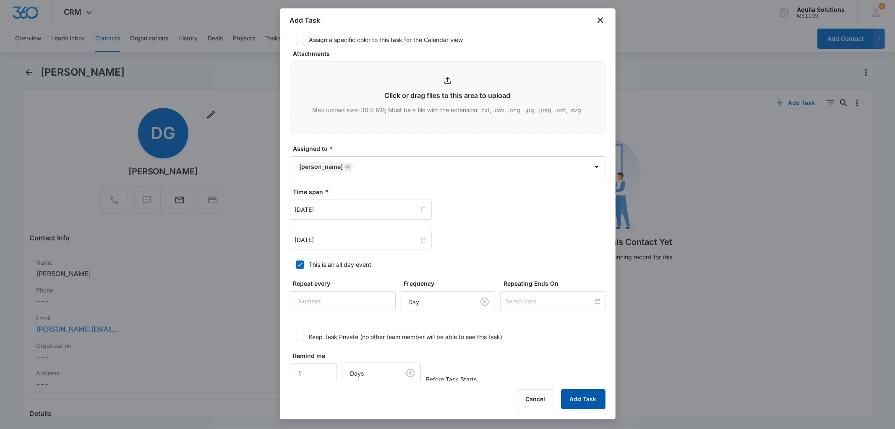
scroll to position [0, 0]
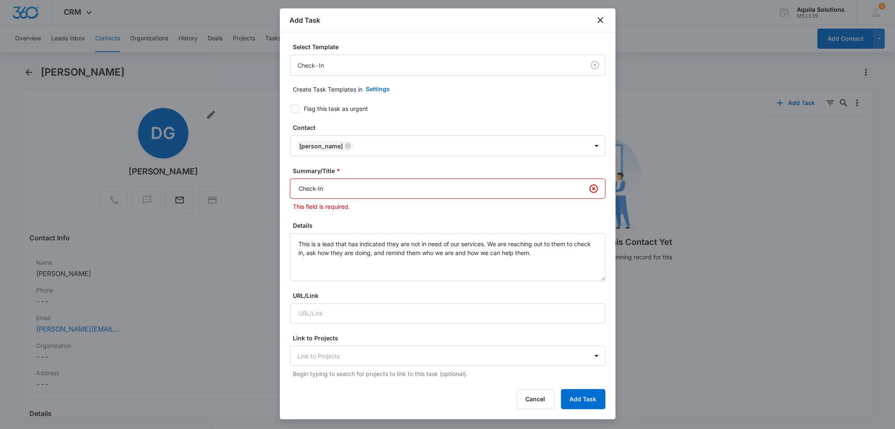
click at [368, 183] on input "Check-In" at bounding box center [448, 188] width 316 height 20
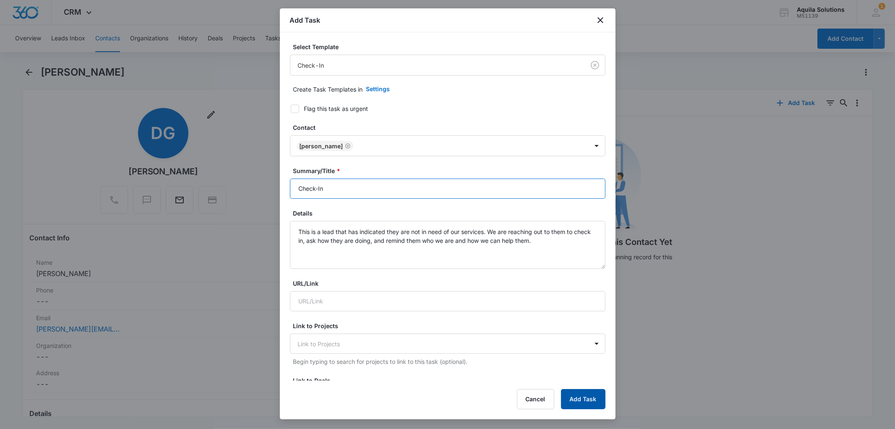
type input "Check-In"
click at [578, 400] on button "Add Task" at bounding box center [583, 399] width 44 height 20
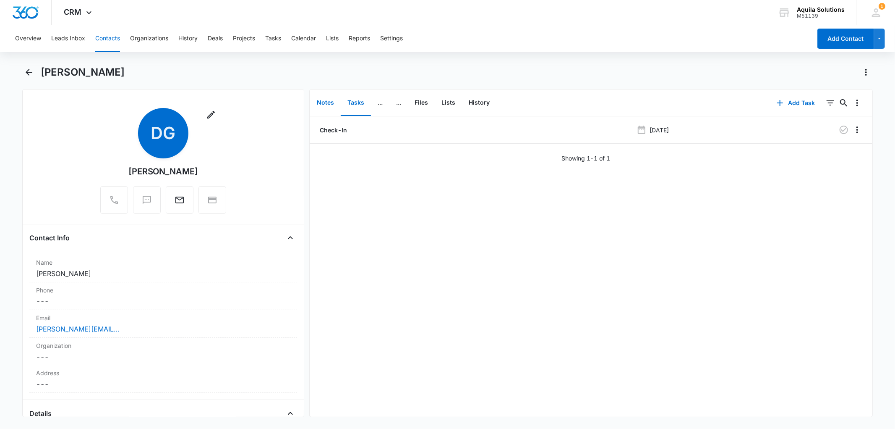
click at [329, 105] on button "Notes" at bounding box center [325, 103] width 31 height 26
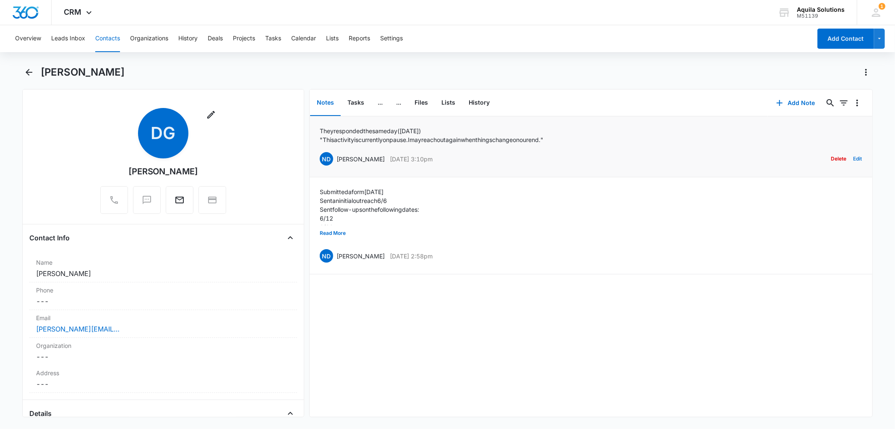
click at [855, 160] on button "Edit" at bounding box center [858, 159] width 9 height 16
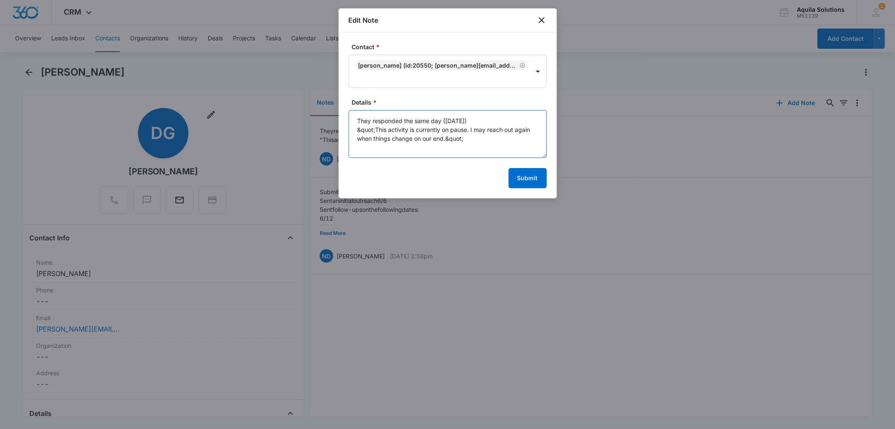
click at [481, 136] on textarea "They responded the same day (9/5/25) &quot;This activity is currently on pause.…" at bounding box center [448, 134] width 198 height 48
type textarea "They responded the same day (9/5/25) &quot;This activity is currently on pause.…"
click at [519, 175] on button "Submit" at bounding box center [528, 178] width 38 height 20
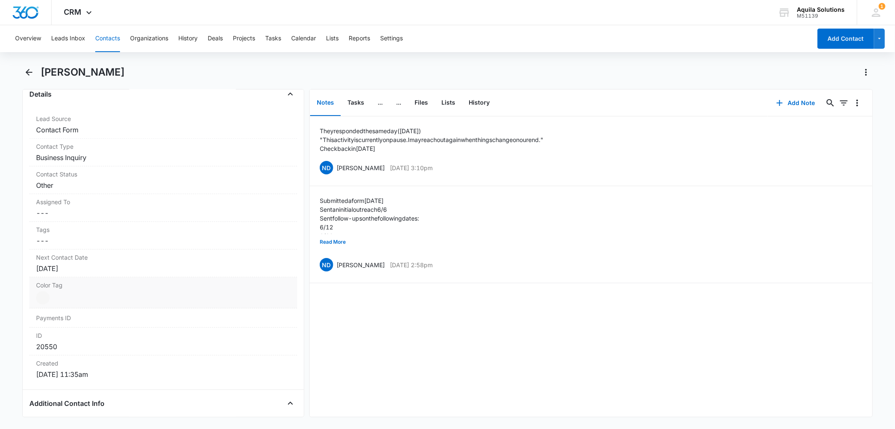
scroll to position [326, 0]
click at [62, 262] on div "Oct 20, 2025" at bounding box center [163, 261] width 254 height 10
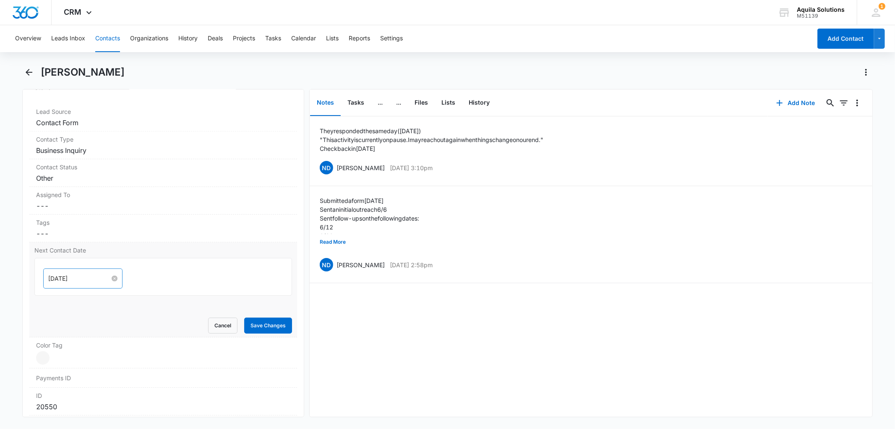
click at [83, 277] on input "Oct 20, 2025" at bounding box center [79, 278] width 62 height 9
click at [141, 297] on span "button" at bounding box center [143, 299] width 4 height 4
type input "[DATE]"
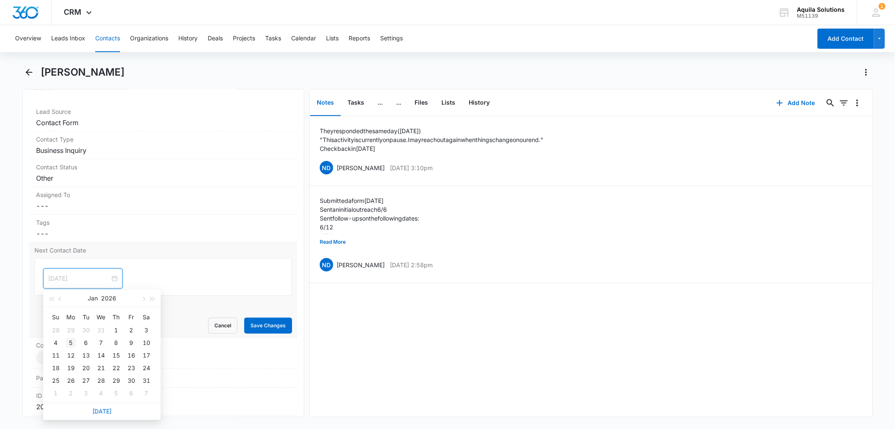
click at [70, 340] on div "5" at bounding box center [71, 342] width 10 height 10
click at [269, 325] on button "Save Changes" at bounding box center [268, 325] width 48 height 16
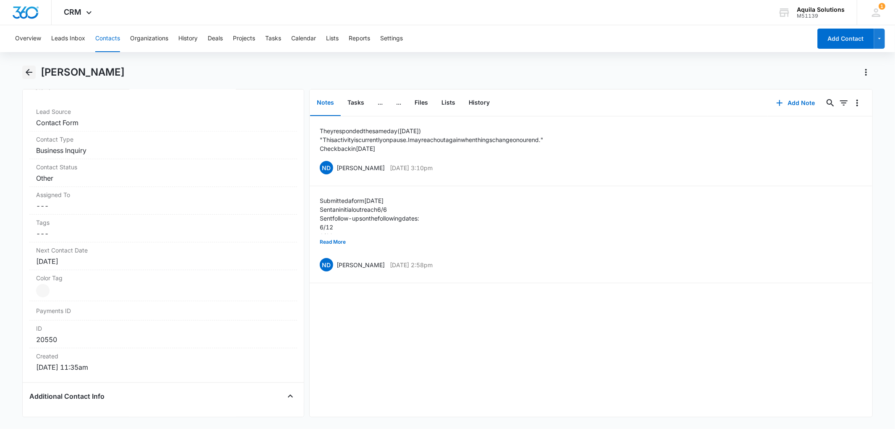
click at [23, 71] on button "Back" at bounding box center [28, 71] width 13 height 13
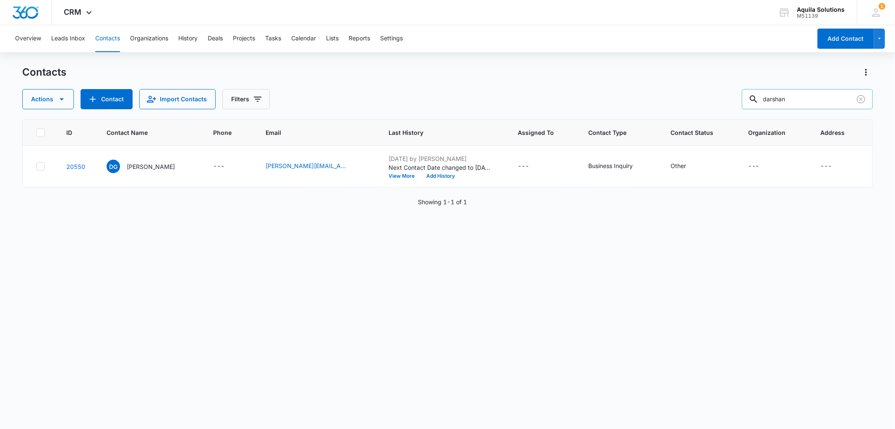
click at [786, 98] on input "darshan" at bounding box center [807, 99] width 131 height 20
type input "[PERSON_NAME]"
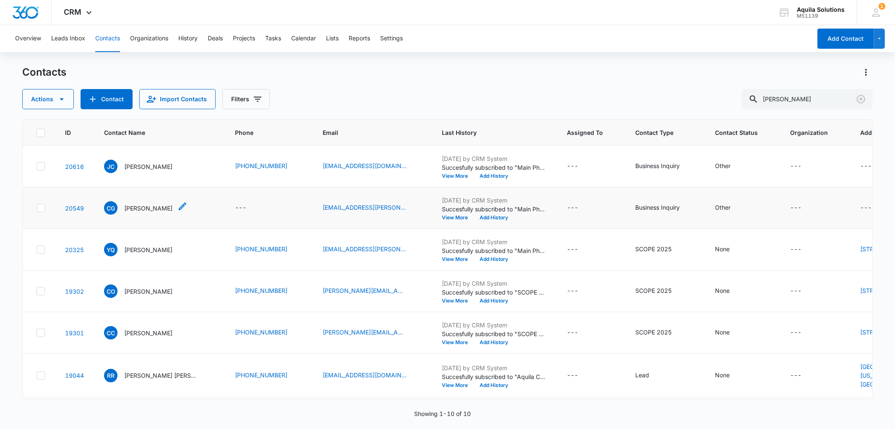
click at [148, 205] on p "[PERSON_NAME]" at bounding box center [148, 208] width 48 height 9
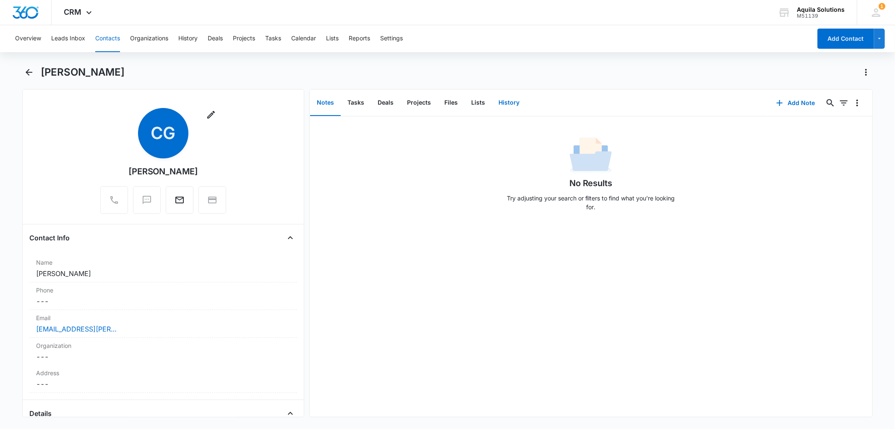
click at [499, 97] on button "History" at bounding box center [509, 103] width 34 height 26
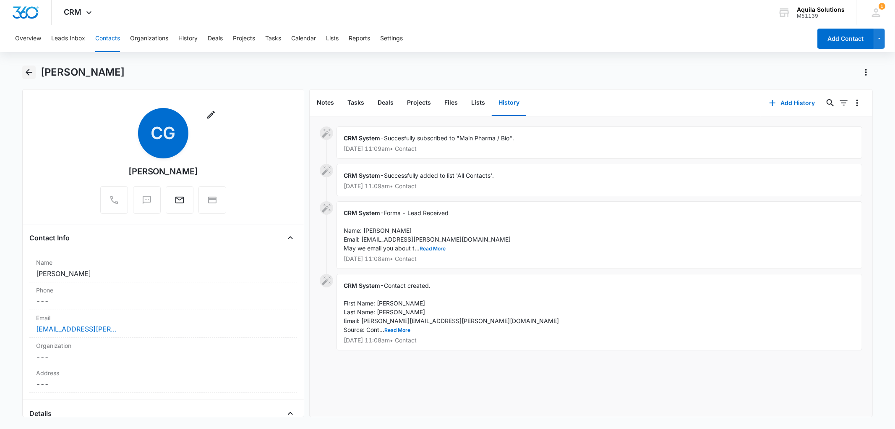
drag, startPoint x: 26, startPoint y: 71, endPoint x: 23, endPoint y: 65, distance: 7.3
click at [23, 65] on button "Back" at bounding box center [28, 71] width 13 height 13
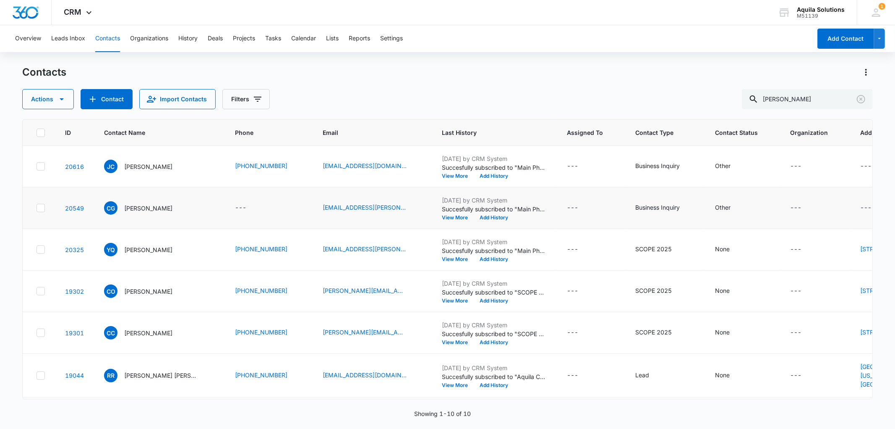
drag, startPoint x: 133, startPoint y: 210, endPoint x: 4, endPoint y: 165, distance: 136.5
click at [4, 165] on main "Contacts Actions Contact Import Contacts Filters carlos ID Contact Name Phone E…" at bounding box center [447, 246] width 895 height 362
click at [147, 205] on p "[PERSON_NAME]" at bounding box center [148, 208] width 48 height 9
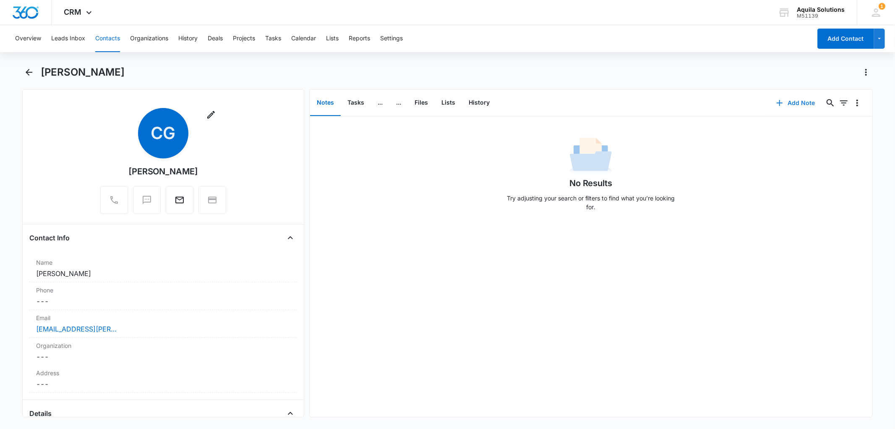
click at [779, 101] on button "Add Note" at bounding box center [796, 103] width 56 height 20
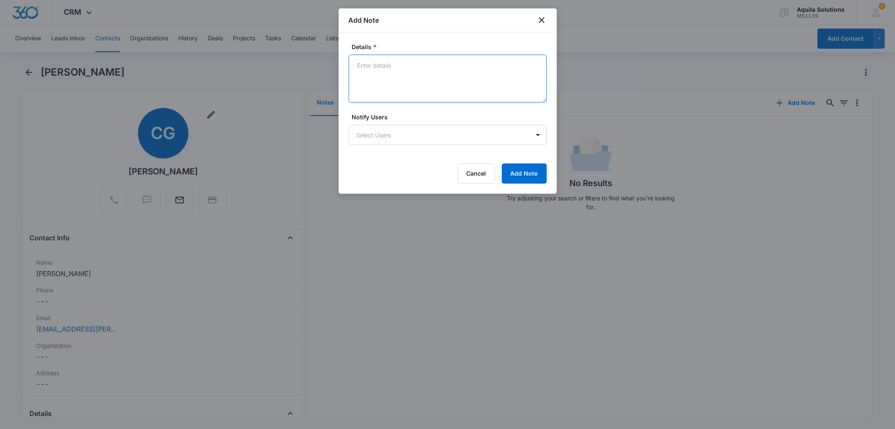
click at [387, 68] on textarea "Details *" at bounding box center [448, 79] width 198 height 48
paste textarea "Submitted a form 6/6/2025 Sent an initial outreach 6/6 Sent follow-ups on the f…"
click at [367, 79] on textarea "Submitted a form 6/6/2025 Sent an initial outreach 6/6 Sent follow-ups on the f…" at bounding box center [448, 79] width 198 height 48
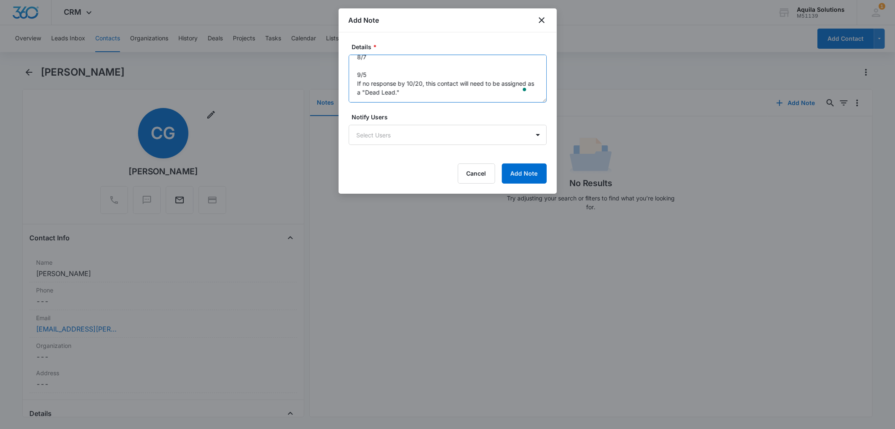
click at [369, 65] on textarea "Submitted a form 6/6/2025 Sent an initial outreach 6/6 Sent follow-ups on the f…" at bounding box center [448, 79] width 198 height 48
click at [370, 71] on textarea "Submitted a form 6/6/2025 Sent an initial outreach 6/6 Sent follow-ups on the f…" at bounding box center [448, 79] width 198 height 48
click at [372, 83] on textarea "Submitted a form 6/6/2025 Sent an initial outreach 6/6 Sent follow-ups on the f…" at bounding box center [448, 79] width 198 height 48
click at [358, 65] on textarea "Submitted a form 6/6/2025 Sent an initial outreach 6/6 Sent follow-ups on the f…" at bounding box center [448, 79] width 198 height 48
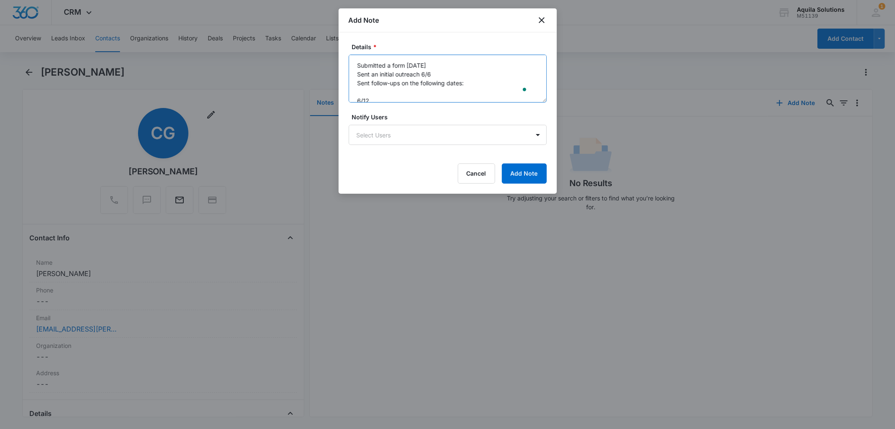
click at [362, 66] on textarea "Submitted a form 6/6/2025 Sent an initial outreach 6/6 Sent follow-ups on the f…" at bounding box center [448, 79] width 198 height 48
click at [376, 93] on textarea "Contact submitted a form 6/6/2025 Sent an initial outreach 6/6 Sent follow-ups …" at bounding box center [448, 79] width 198 height 48
click at [364, 97] on textarea "Contact submitted a form 6/6/2025 Sent an initial outreach 6/6 Sent follow-ups …" at bounding box center [448, 79] width 198 height 48
click at [364, 72] on textarea "Contact submitted a form 6/6/2025 Sent an initial outreach 6/6 Sent follow-ups …" at bounding box center [448, 79] width 198 height 48
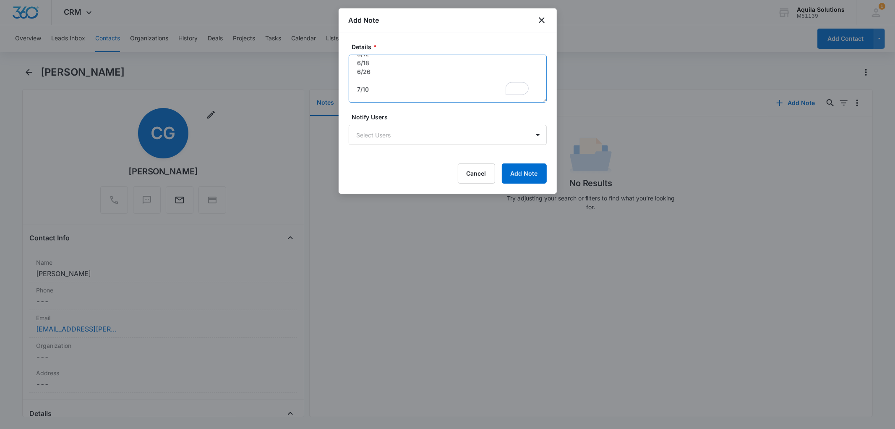
click at [374, 80] on textarea "Contact submitted a form 6/6/2025 Sent an initial outreach 6/6 Sent follow-ups …" at bounding box center [448, 79] width 198 height 48
click at [374, 70] on textarea "Contact submitted a form 6/6/2025 Sent an initial outreach 6/6 Sent follow-ups …" at bounding box center [448, 79] width 198 height 48
click at [378, 89] on textarea "Contact submitted a form 6/6/2025 Sent an initial outreach 6/6 Sent follow-ups …" at bounding box center [448, 79] width 198 height 48
click at [372, 97] on textarea "Contact submitted a form 6/6/2025 Sent an initial outreach 6/6 Sent follow-ups …" at bounding box center [448, 79] width 198 height 48
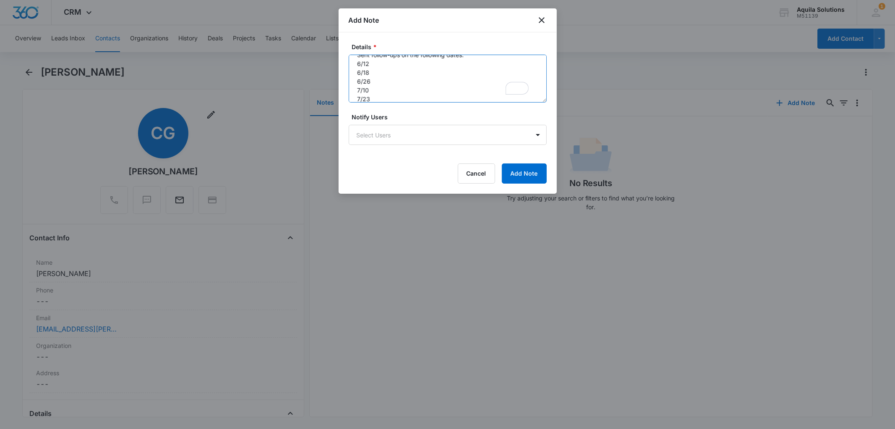
click at [371, 87] on textarea "Contact submitted a form 6/6/2025 Sent an initial outreach 6/6 Sent follow-ups …" at bounding box center [448, 79] width 198 height 48
click at [376, 97] on textarea "Contact submitted a form 6/6/2025 Sent an initial outreach 6/6 Sent follow-ups …" at bounding box center [448, 79] width 198 height 48
type textarea "Contact submitted a form 6/6/2025 Sent an initial outreach 6/6 Sent follow-ups …"
click at [374, 64] on textarea "Contact submitted a form 6/6/2025 Sent an initial outreach 6/6 Sent follow-ups …" at bounding box center [448, 79] width 198 height 48
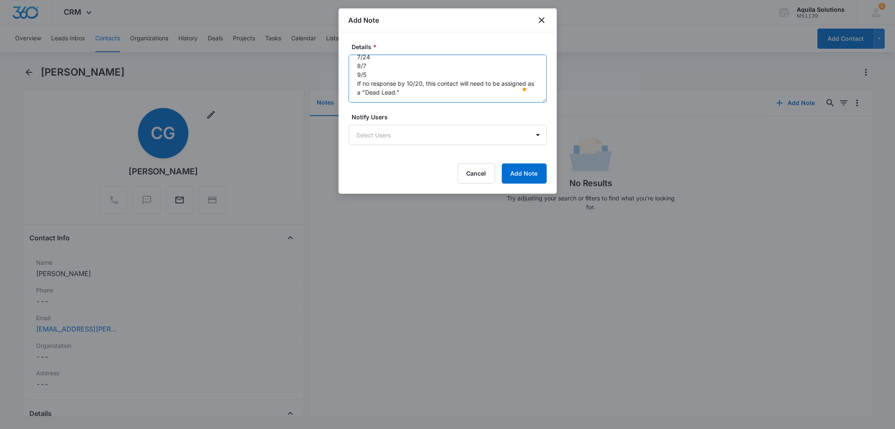
click at [376, 75] on textarea "Contact submitted a form 6/6/2025 Sent an initial outreach 6/6 Sent follow-ups …" at bounding box center [448, 79] width 198 height 48
click at [523, 170] on button "Add Note" at bounding box center [524, 173] width 45 height 20
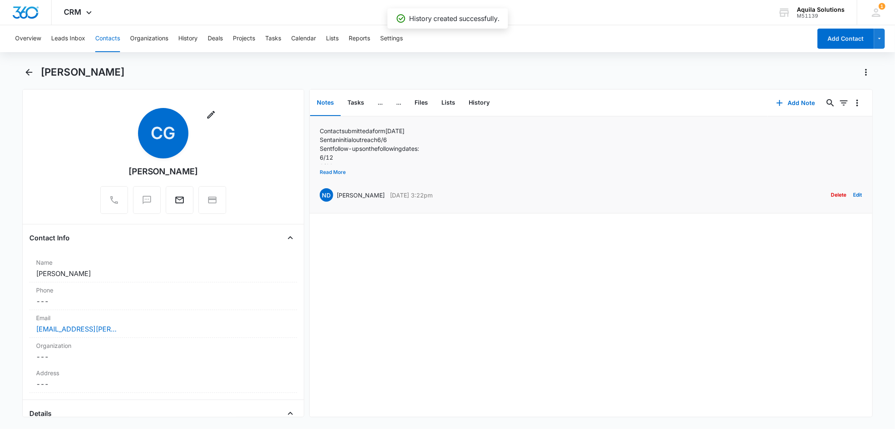
click at [337, 169] on button "Read More" at bounding box center [333, 172] width 26 height 16
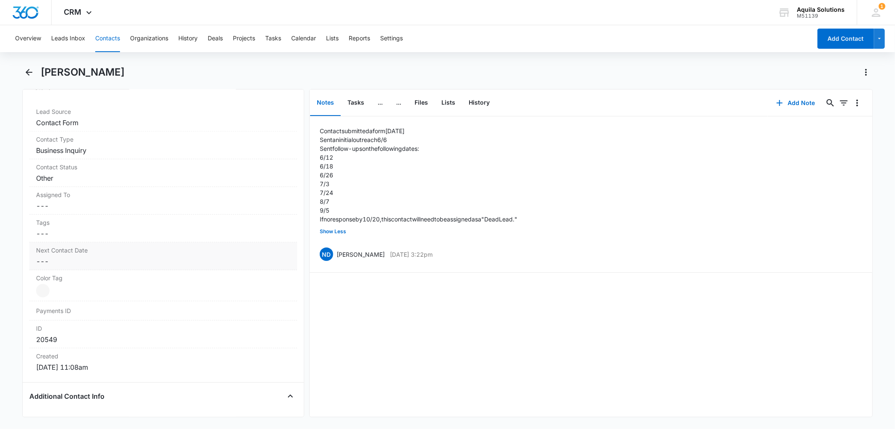
click at [51, 260] on dd "Cancel Save Changes ---" at bounding box center [163, 261] width 254 height 10
click at [62, 278] on input at bounding box center [79, 278] width 62 height 9
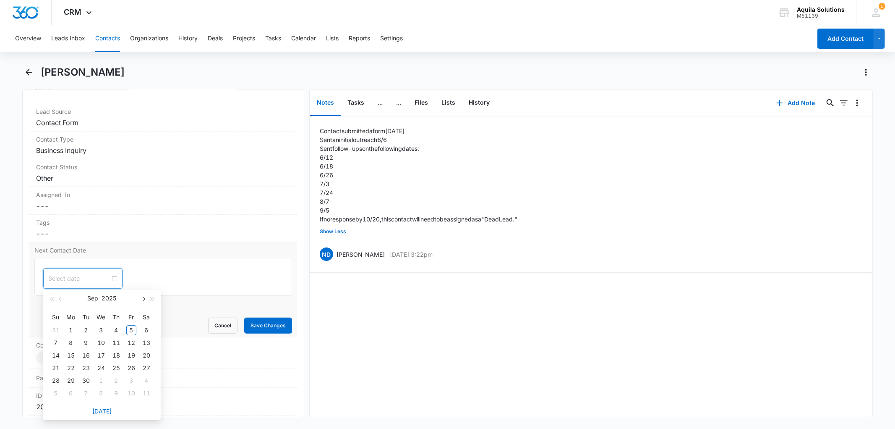
click at [141, 298] on span "button" at bounding box center [143, 299] width 4 height 4
type input "Oct 20, 2025"
click at [72, 366] on div "20" at bounding box center [71, 368] width 10 height 10
click at [267, 327] on button "Save Changes" at bounding box center [268, 325] width 48 height 16
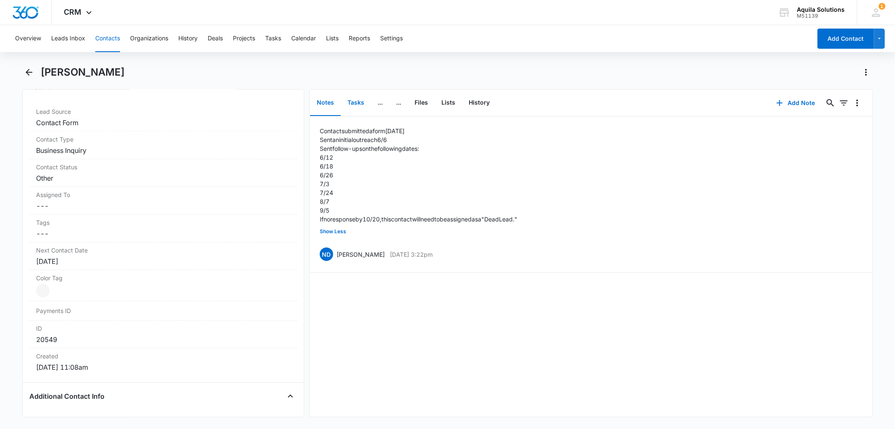
click at [354, 102] on button "Tasks" at bounding box center [356, 103] width 30 height 26
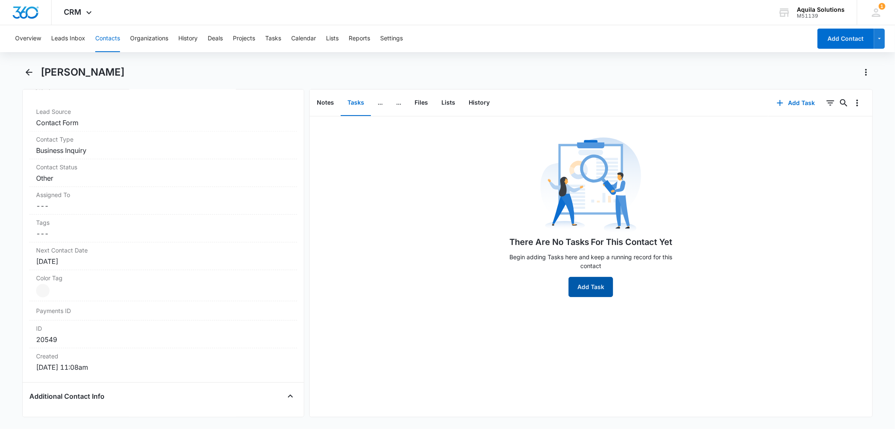
click at [588, 287] on button "Add Task" at bounding box center [591, 287] width 44 height 20
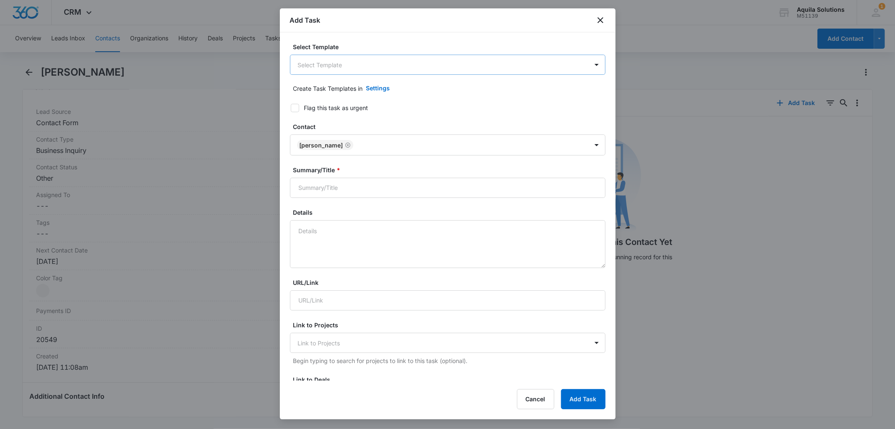
click at [346, 65] on body "CRM Apps Reputation Websites Forms CRM Email Social Payments POS Content Ads In…" at bounding box center [447, 214] width 895 height 429
click at [349, 124] on div "Dead Lead" at bounding box center [443, 125] width 287 height 9
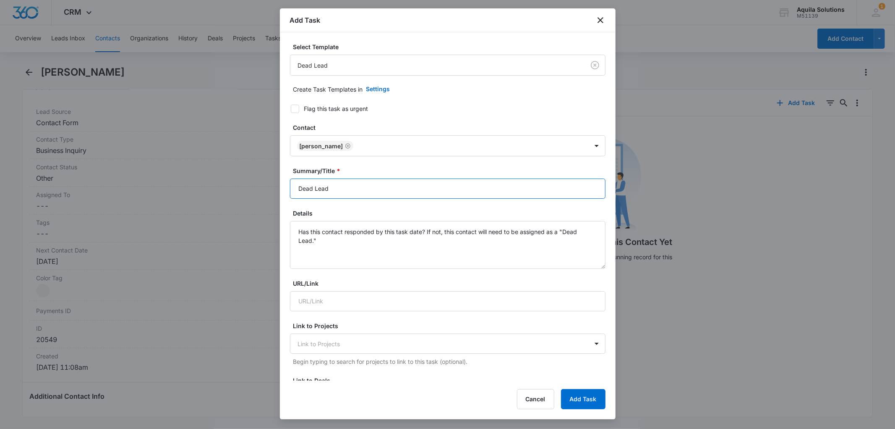
click at [352, 193] on input "Dead Lead" at bounding box center [448, 188] width 316 height 20
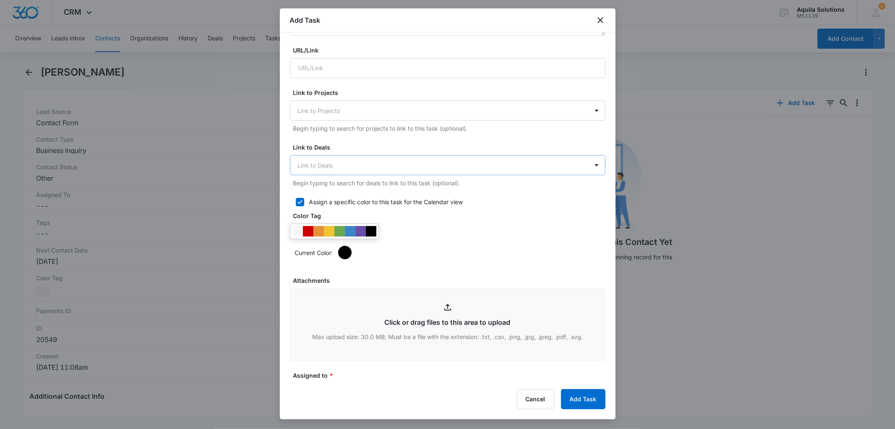
type input "Dead Lead"
click at [323, 165] on div at bounding box center [443, 165] width 290 height 10
click at [340, 143] on label "Link to Deals" at bounding box center [451, 147] width 316 height 9
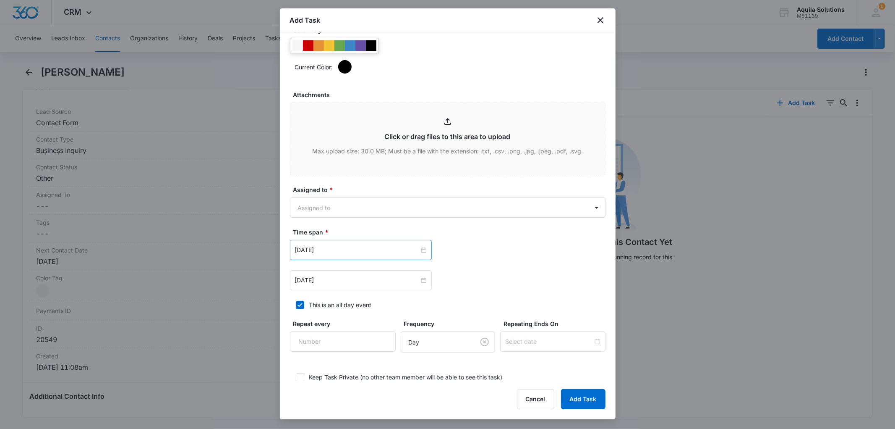
scroll to position [420, 0]
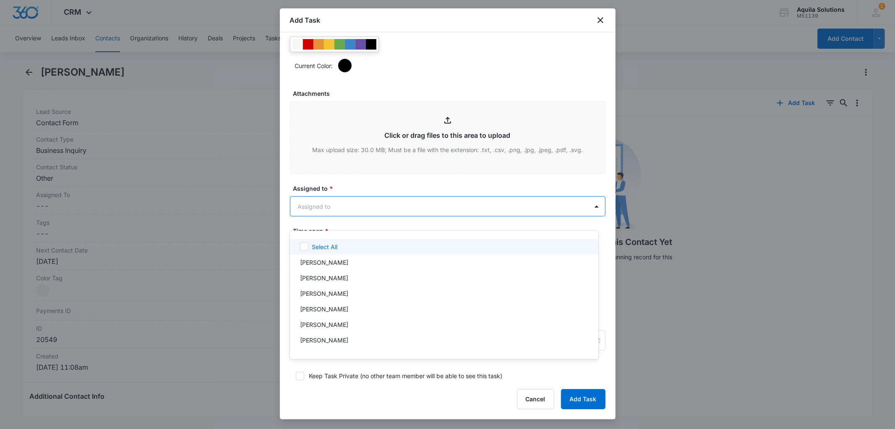
click at [362, 216] on body "CRM Apps Reputation Websites Forms CRM Email Social Payments POS Content Ads In…" at bounding box center [447, 214] width 895 height 429
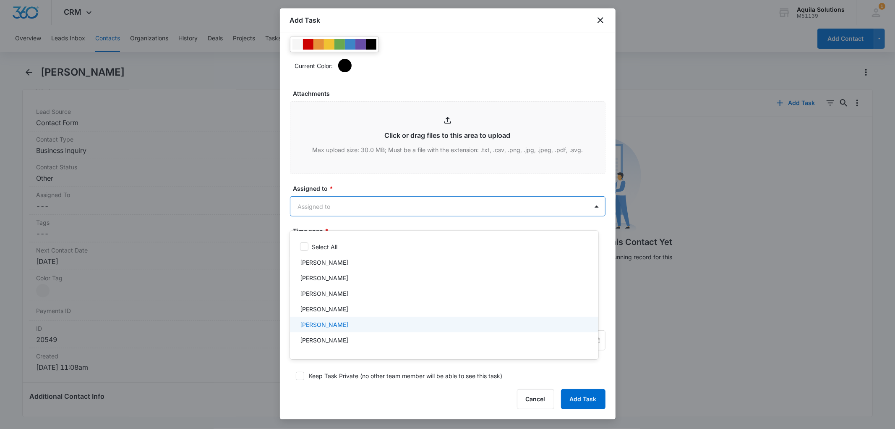
scroll to position [28, 0]
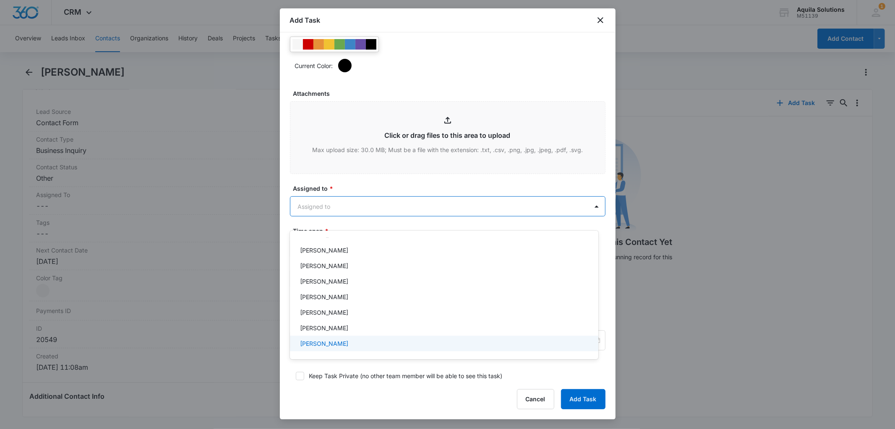
click at [340, 339] on div "[PERSON_NAME]" at bounding box center [443, 343] width 287 height 9
click at [355, 193] on div at bounding box center [447, 214] width 895 height 429
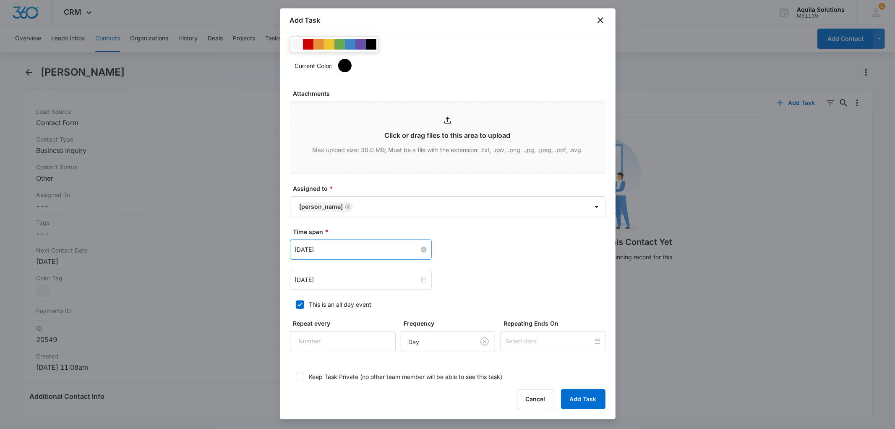
click at [343, 254] on input "Aug 21, 2025" at bounding box center [357, 249] width 124 height 9
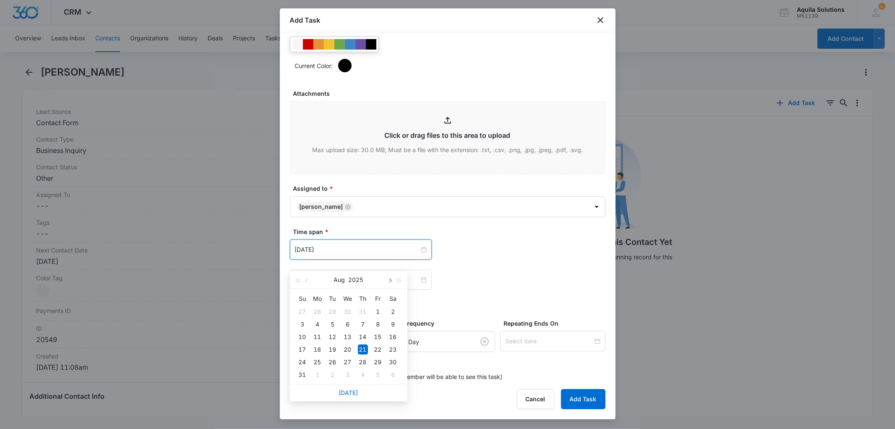
click at [391, 279] on span "button" at bounding box center [390, 280] width 4 height 4
click at [391, 280] on span "button" at bounding box center [390, 280] width 4 height 4
type input "Oct 20, 2025"
click at [318, 350] on div "20" at bounding box center [318, 349] width 10 height 10
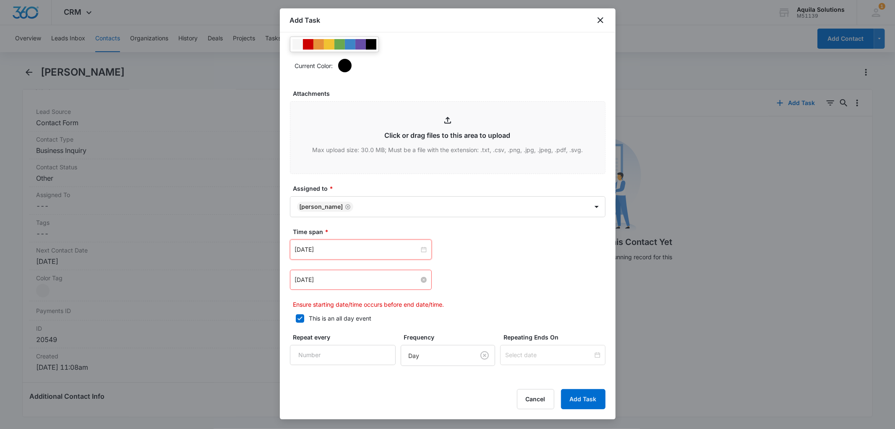
click at [405, 284] on input "Aug 21, 2025" at bounding box center [357, 279] width 124 height 9
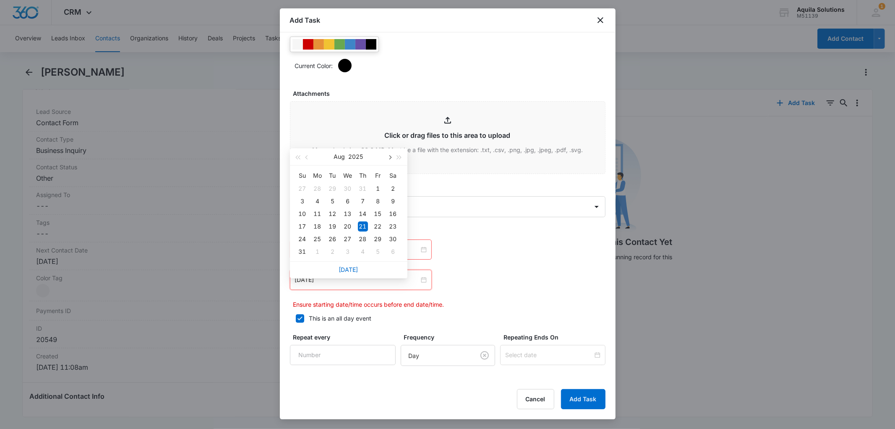
click at [390, 161] on button "button" at bounding box center [389, 156] width 9 height 17
type input "Oct 20, 2025"
click at [317, 225] on div "20" at bounding box center [318, 226] width 10 height 10
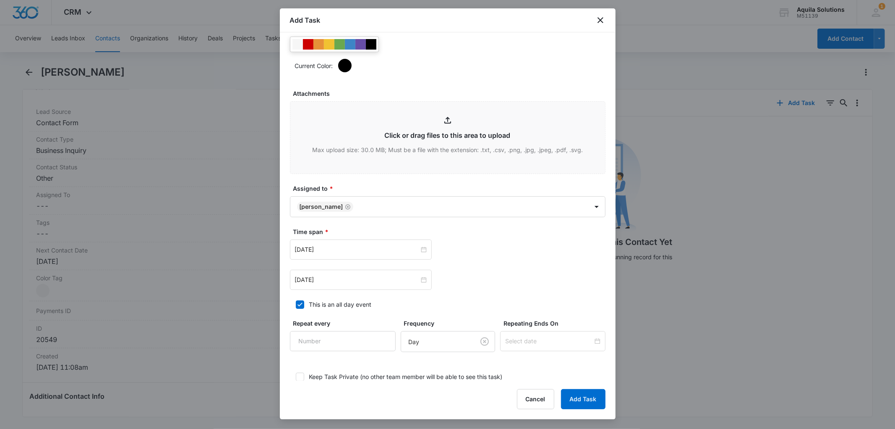
click at [466, 252] on div "Oct 20, 2025 Oct 2025 Su Mo Tu We Th Fr Sa 28 29 30 1 2 3 4 5 6 7 8 9 10 11 12 …" at bounding box center [448, 249] width 316 height 20
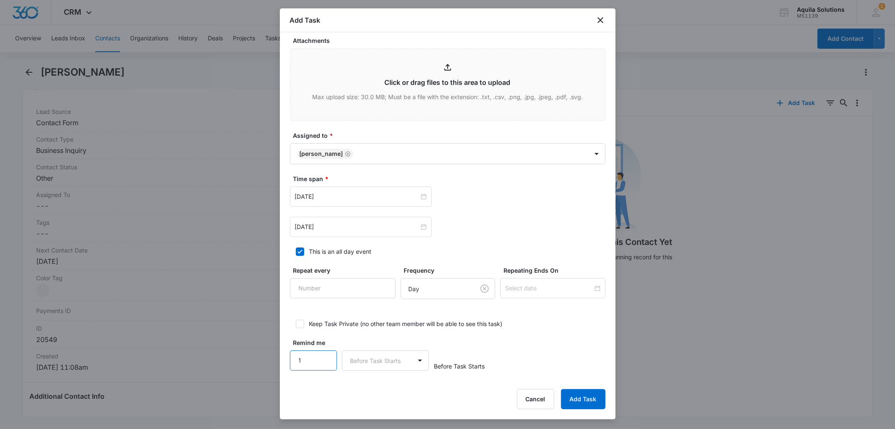
type input "1"
click at [325, 362] on input "1" at bounding box center [313, 360] width 47 height 20
click at [407, 356] on body "CRM Apps Reputation Websites Forms CRM Email Social Payments POS Content Ads In…" at bounding box center [447, 214] width 895 height 429
click at [383, 390] on div "Days" at bounding box center [383, 390] width 65 height 9
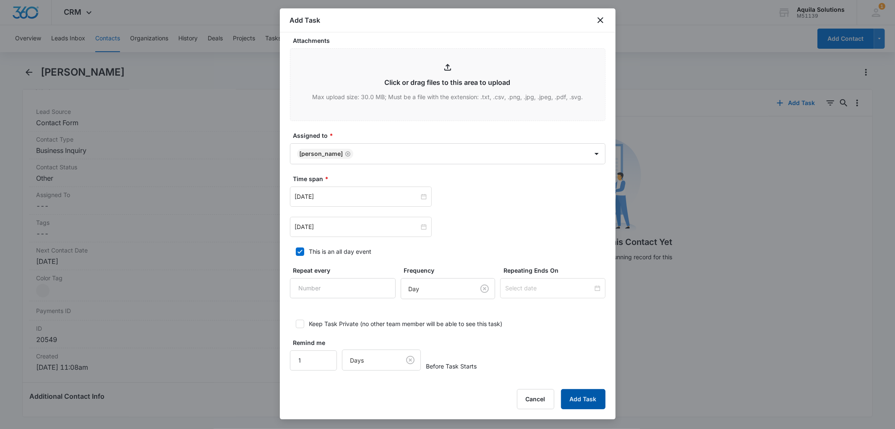
click at [578, 397] on button "Add Task" at bounding box center [583, 399] width 44 height 20
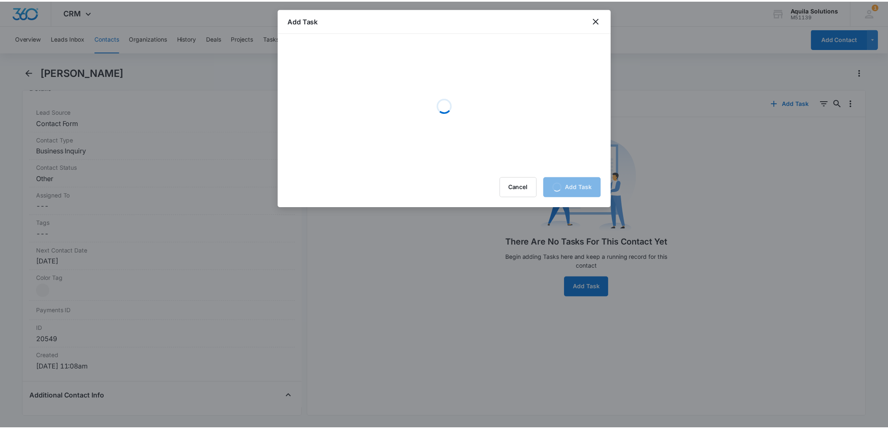
scroll to position [0, 0]
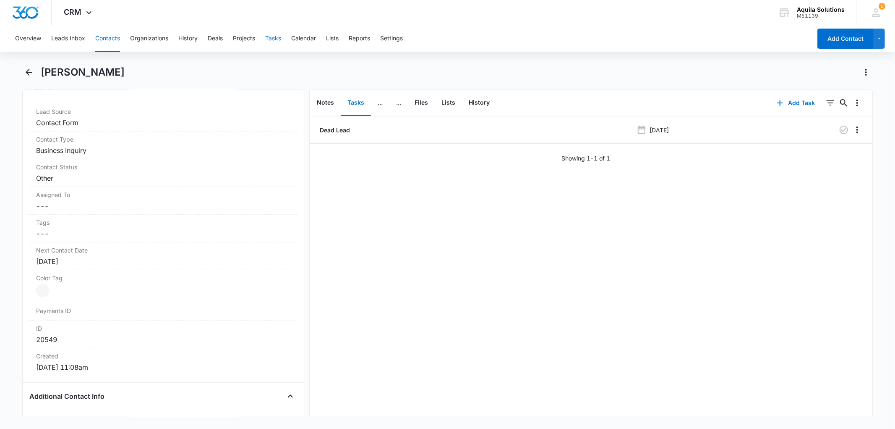
click at [269, 41] on button "Tasks" at bounding box center [273, 38] width 16 height 27
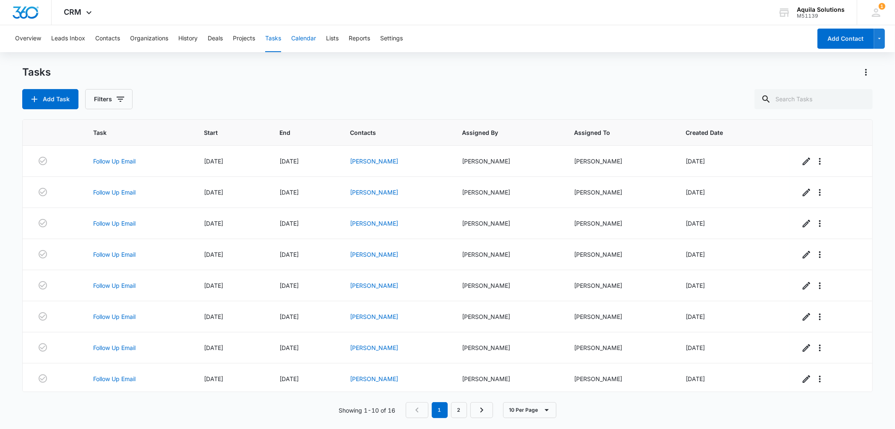
click at [308, 39] on button "Calendar" at bounding box center [303, 38] width 25 height 27
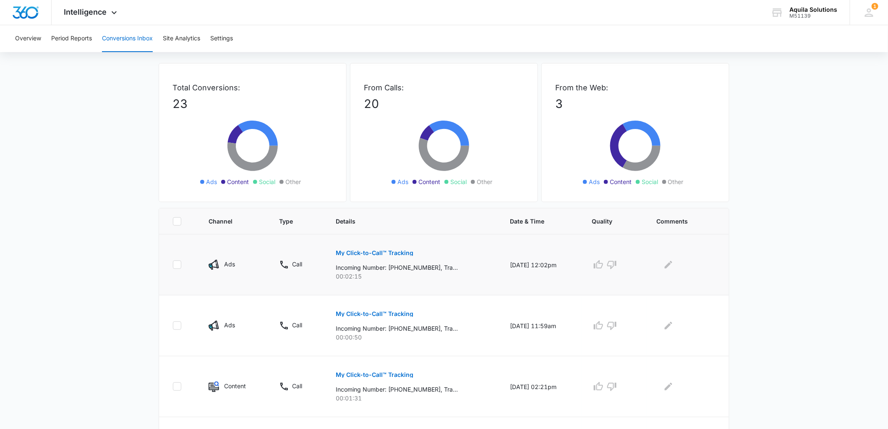
scroll to position [47, 0]
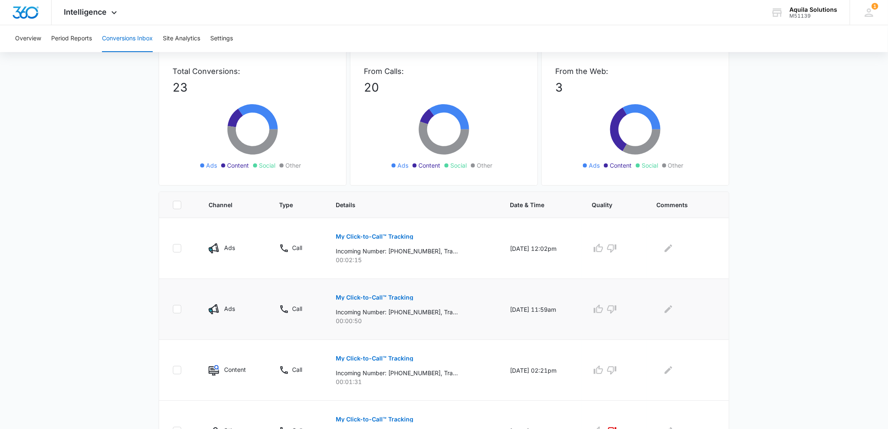
click at [383, 297] on p "My Click-to-Call™ Tracking" at bounding box center [375, 297] width 78 height 6
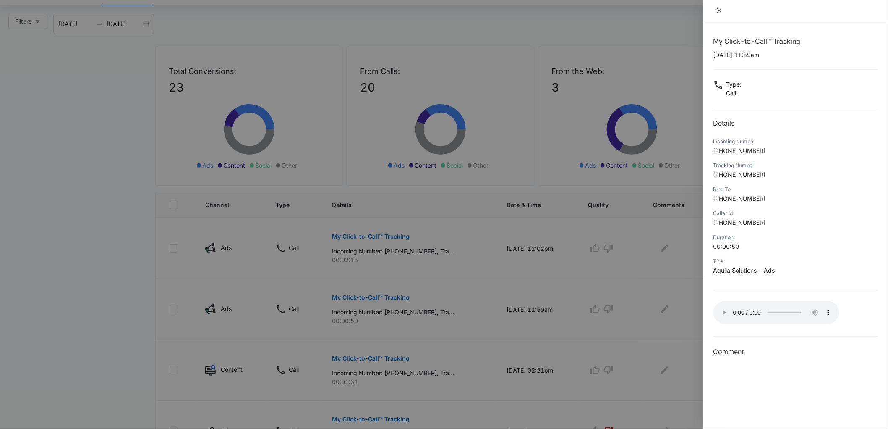
click at [721, 13] on icon "close" at bounding box center [719, 10] width 5 height 5
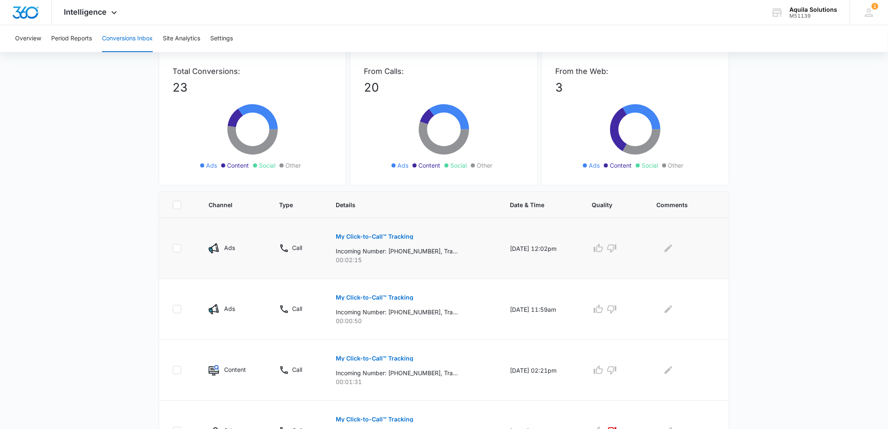
click at [351, 237] on p "My Click-to-Call™ Tracking" at bounding box center [375, 236] width 78 height 6
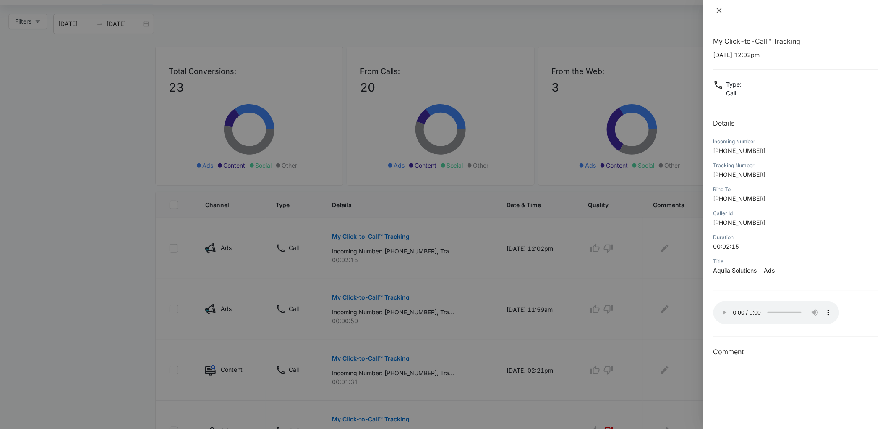
click at [719, 10] on icon "close" at bounding box center [719, 10] width 7 height 7
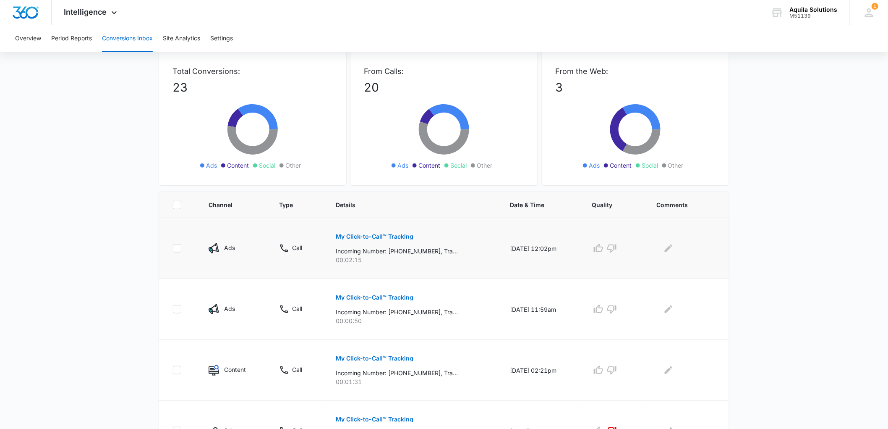
click at [351, 236] on p "My Click-to-Call™ Tracking" at bounding box center [375, 236] width 78 height 6
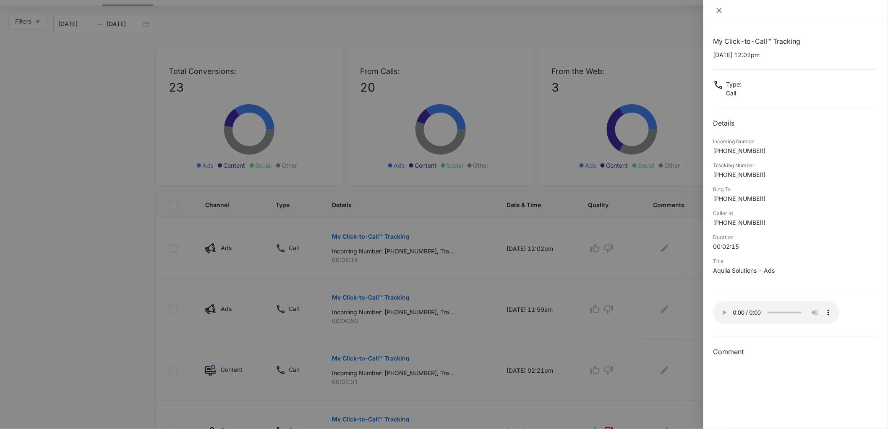
click at [721, 13] on icon "close" at bounding box center [719, 10] width 7 height 7
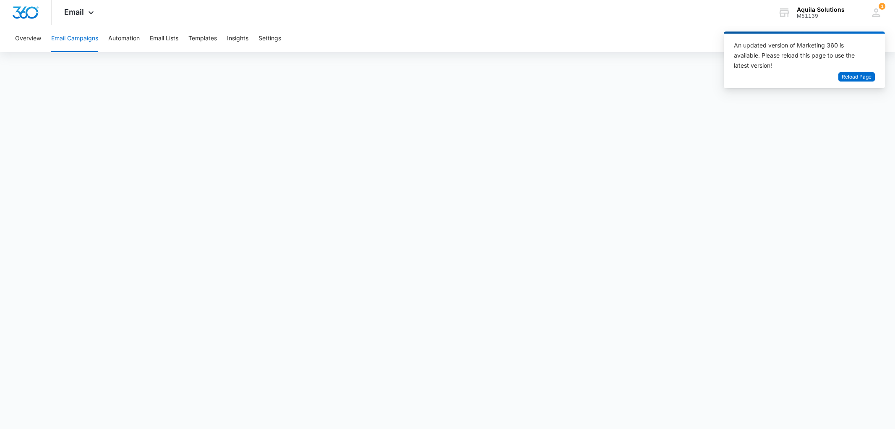
click at [81, 15] on span "Email" at bounding box center [74, 12] width 20 height 9
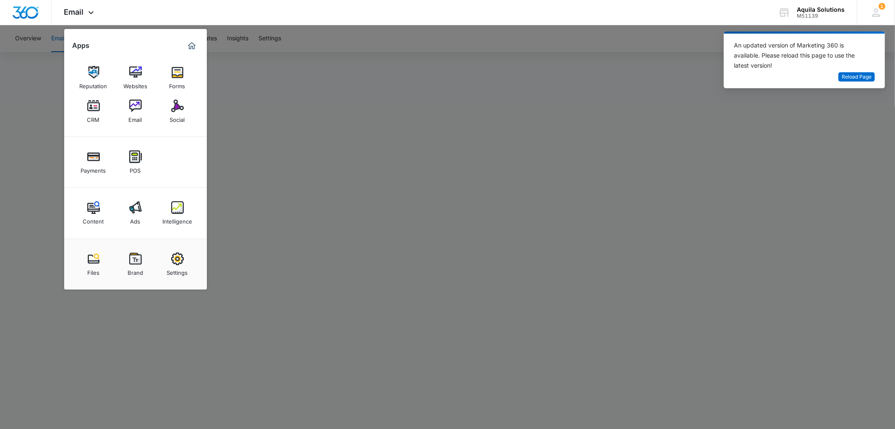
click at [297, 94] on div at bounding box center [447, 214] width 895 height 429
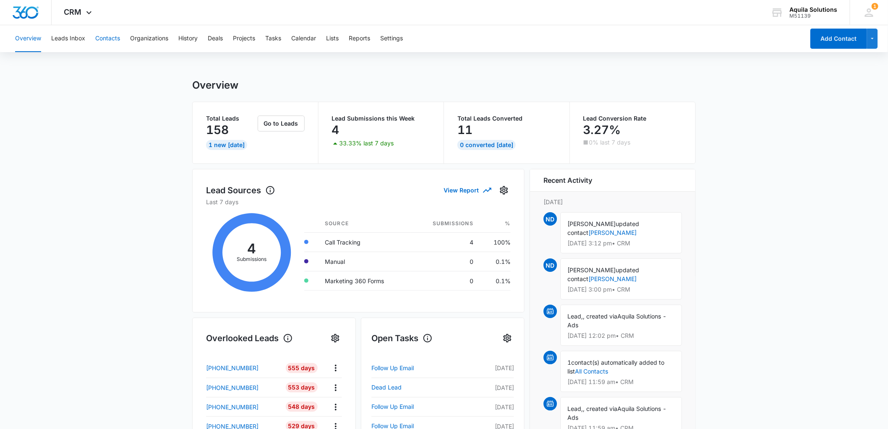
click at [106, 36] on button "Contacts" at bounding box center [107, 38] width 25 height 27
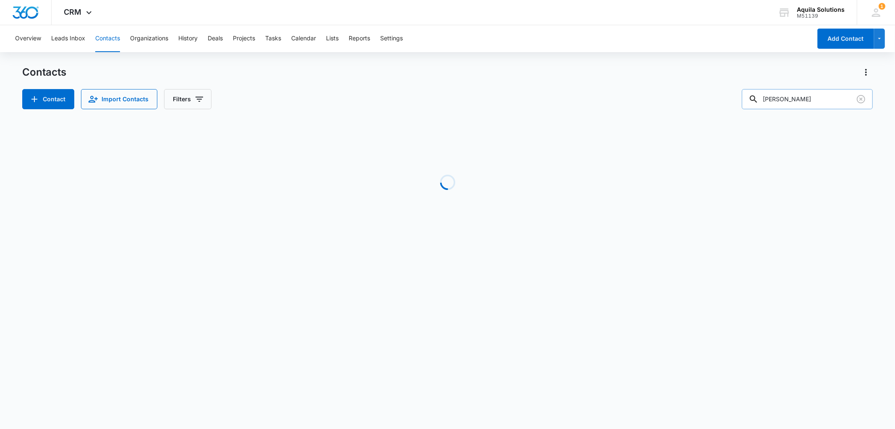
click at [788, 100] on input "[PERSON_NAME]" at bounding box center [807, 99] width 131 height 20
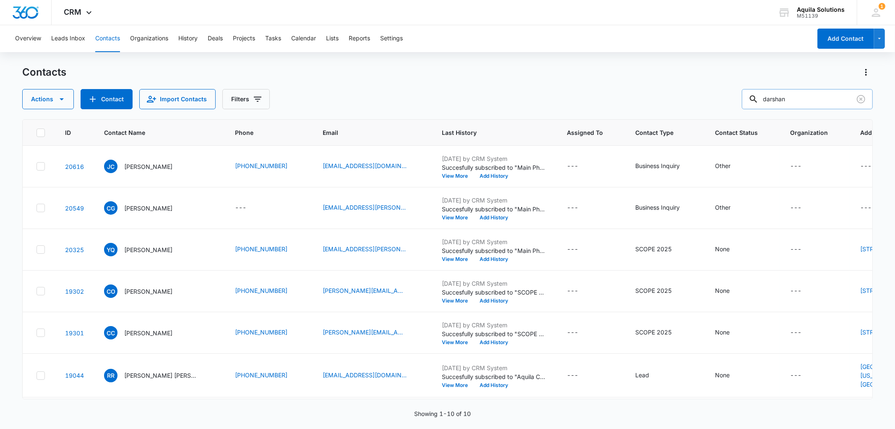
type input "darshan"
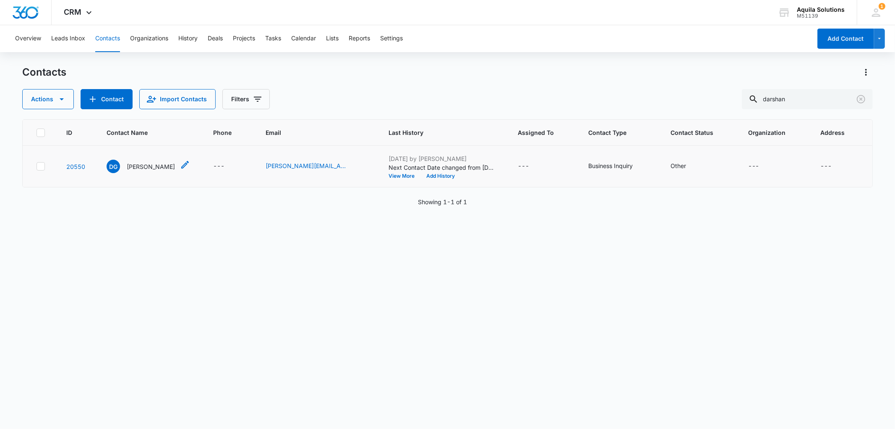
click at [143, 168] on p "[PERSON_NAME]" at bounding box center [151, 166] width 48 height 9
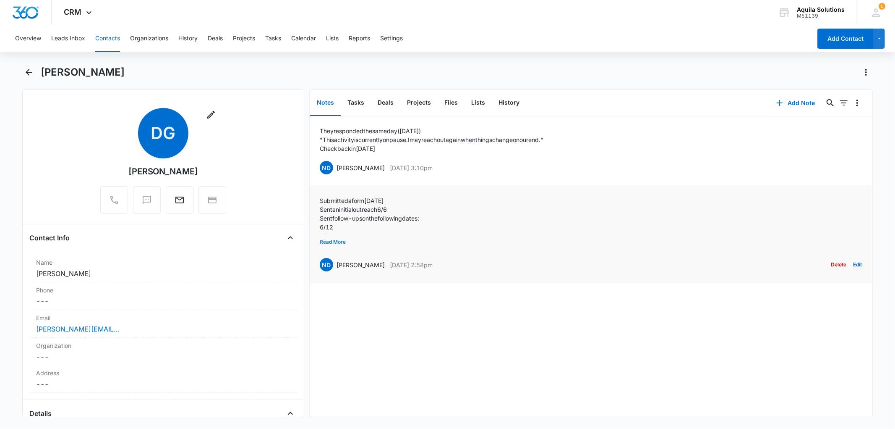
click at [343, 241] on button "Read More" at bounding box center [333, 242] width 26 height 16
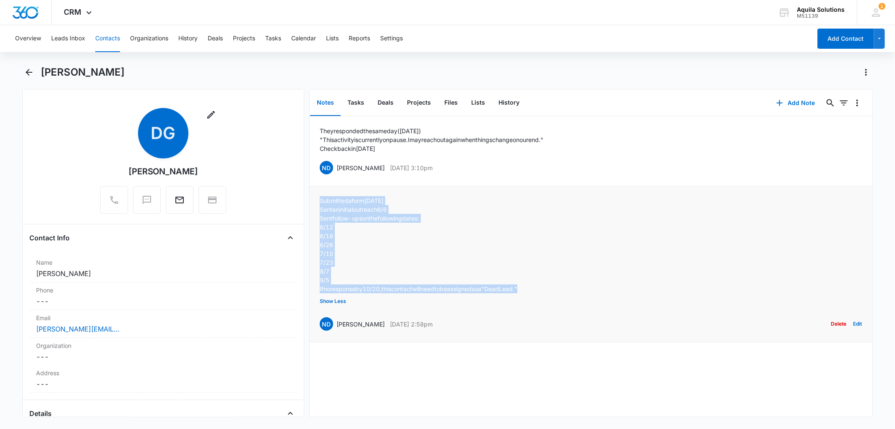
drag, startPoint x: 321, startPoint y: 200, endPoint x: 552, endPoint y: 287, distance: 247.2
click at [552, 287] on div "Submitted a form [DATE] Sent an initial outreach 6/6 Sent follow-ups on the fol…" at bounding box center [591, 264] width 543 height 136
copy div "Submitted a form [DATE] Sent an initial outreach 6/6 Sent follow-ups on the fol…"
